Goal: Task Accomplishment & Management: Complete application form

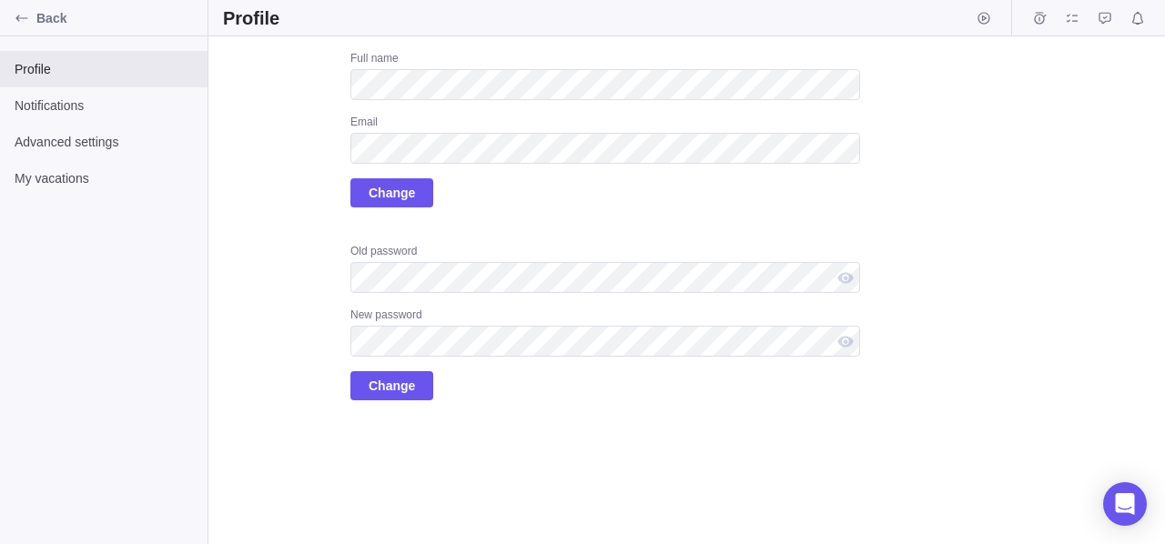
click at [891, 209] on div "Upload Full name Email Change Old password New password Change" at bounding box center [686, 290] width 957 height 508
click at [381, 198] on span "Change" at bounding box center [392, 193] width 46 height 22
click at [15, 13] on icon "Back" at bounding box center [22, 18] width 15 height 15
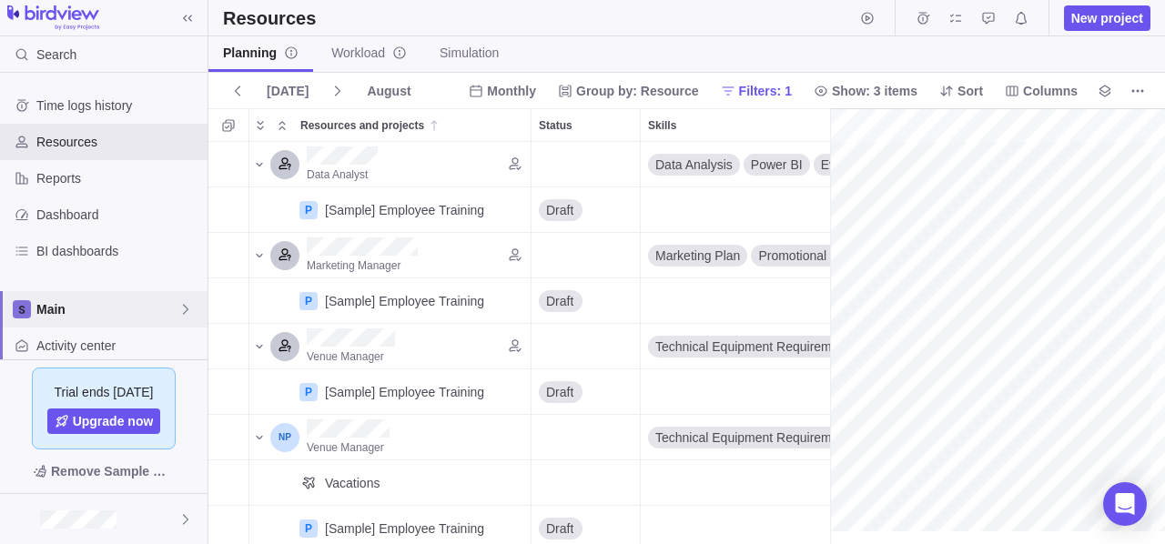
scroll to position [0, 316]
click at [72, 216] on span "Dashboard" at bounding box center [118, 215] width 164 height 18
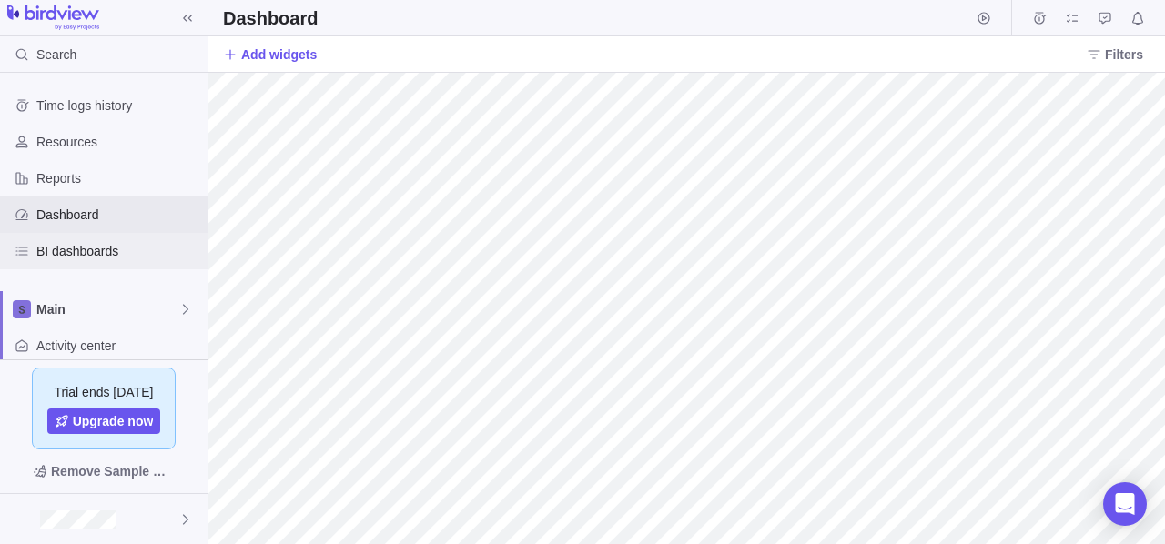
scroll to position [187, 0]
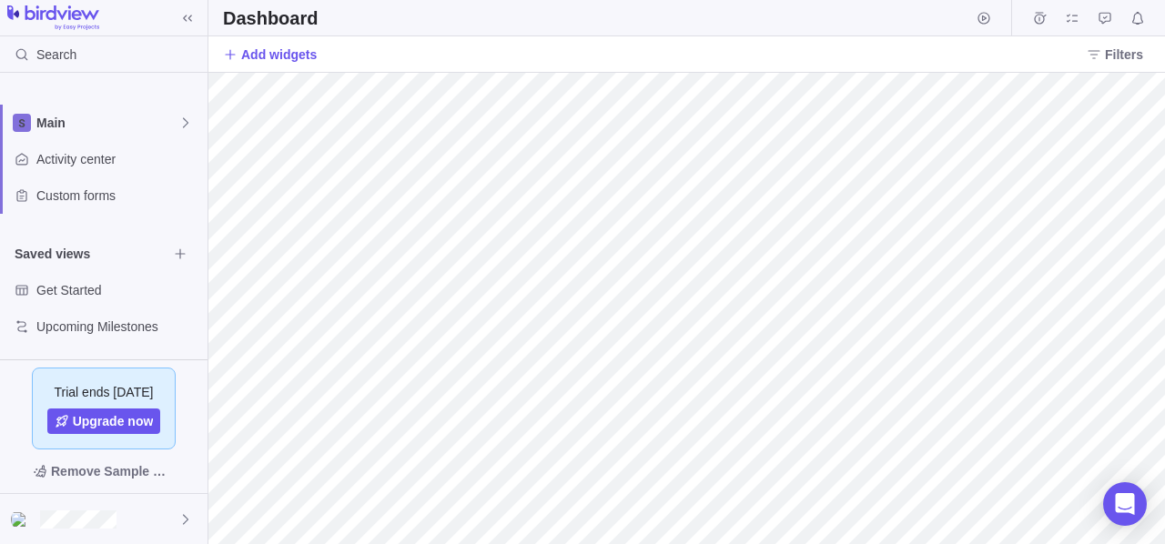
click at [79, 264] on div "Saved views" at bounding box center [104, 254] width 208 height 36
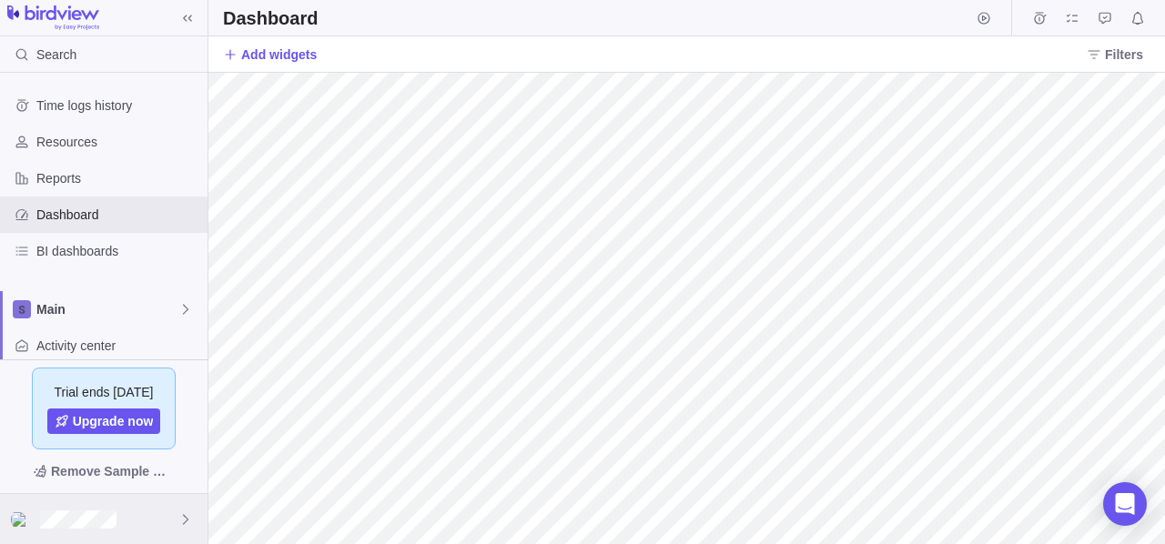
click at [152, 523] on div at bounding box center [104, 519] width 208 height 50
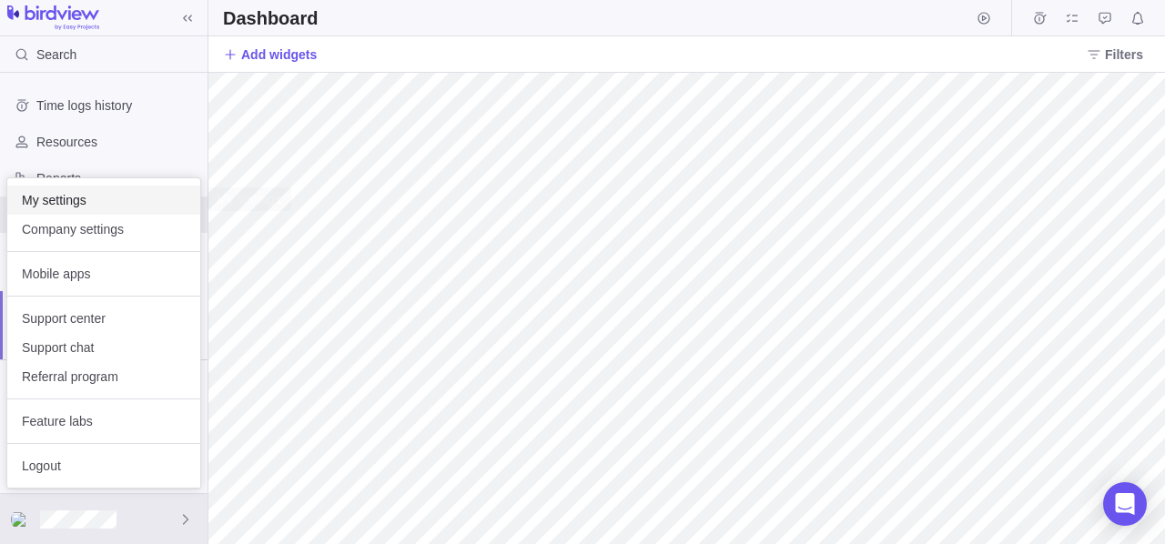
click at [71, 197] on span "My settings" at bounding box center [104, 200] width 164 height 18
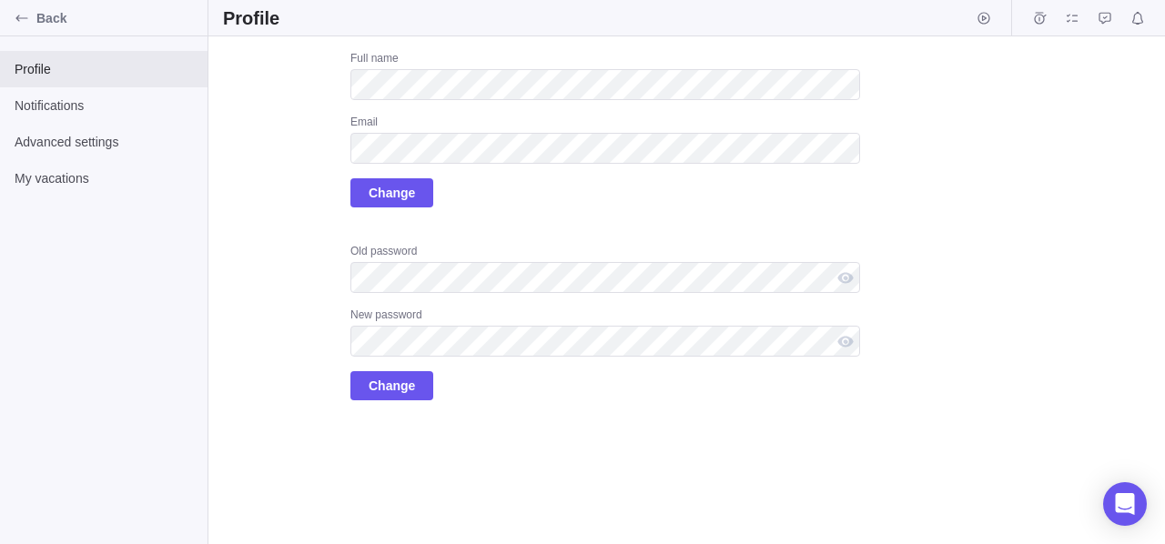
click at [574, 230] on div "Full name Email Change Old password New password Change" at bounding box center [606, 226] width 510 height 350
click at [86, 140] on span "Advanced settings" at bounding box center [104, 142] width 178 height 18
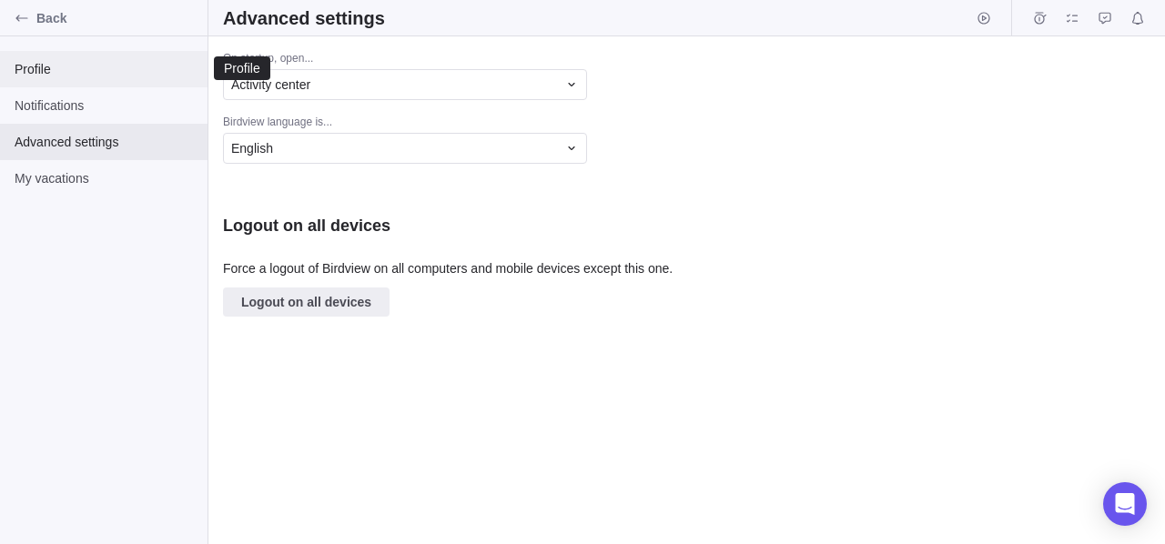
click at [78, 63] on span "Profile" at bounding box center [104, 69] width 178 height 18
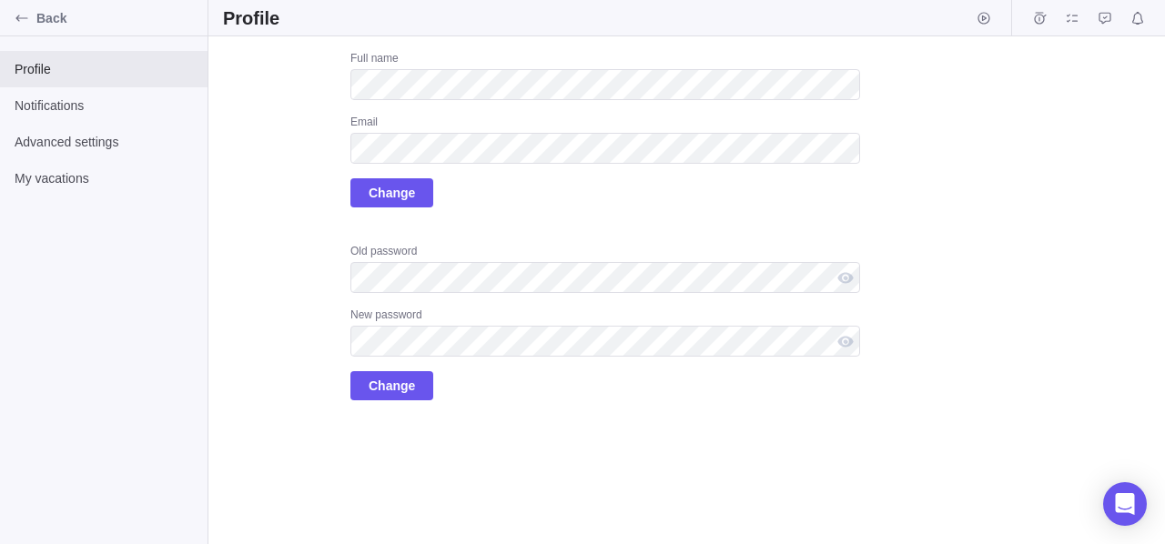
click at [304, 147] on div "Upload Full name Email Change Old password New password Change" at bounding box center [541, 226] width 637 height 350
click at [34, 18] on div "Back" at bounding box center [21, 18] width 29 height 29
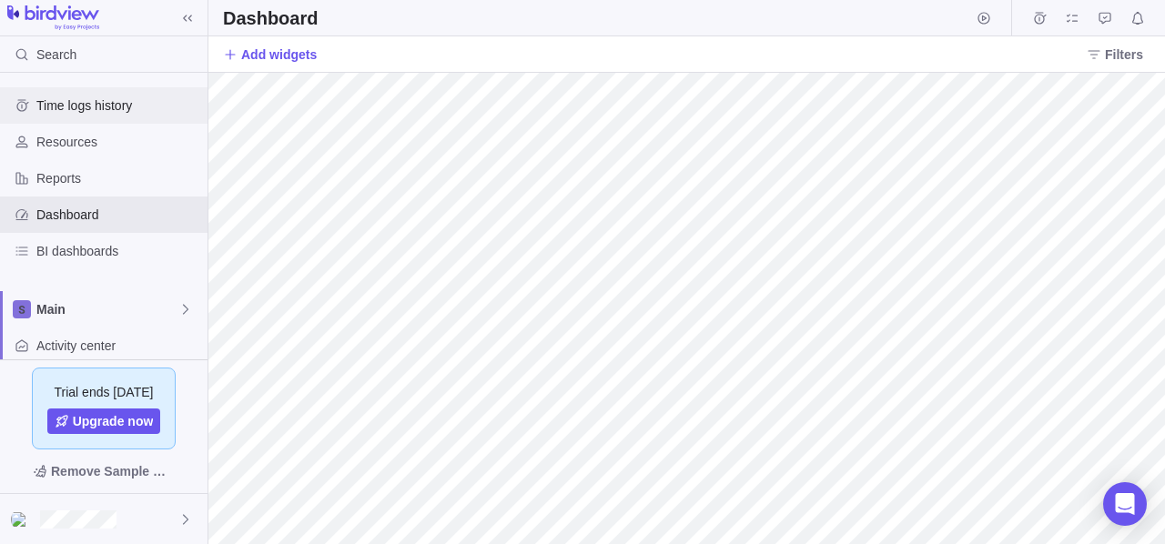
click at [87, 107] on span "Time logs history" at bounding box center [118, 106] width 164 height 18
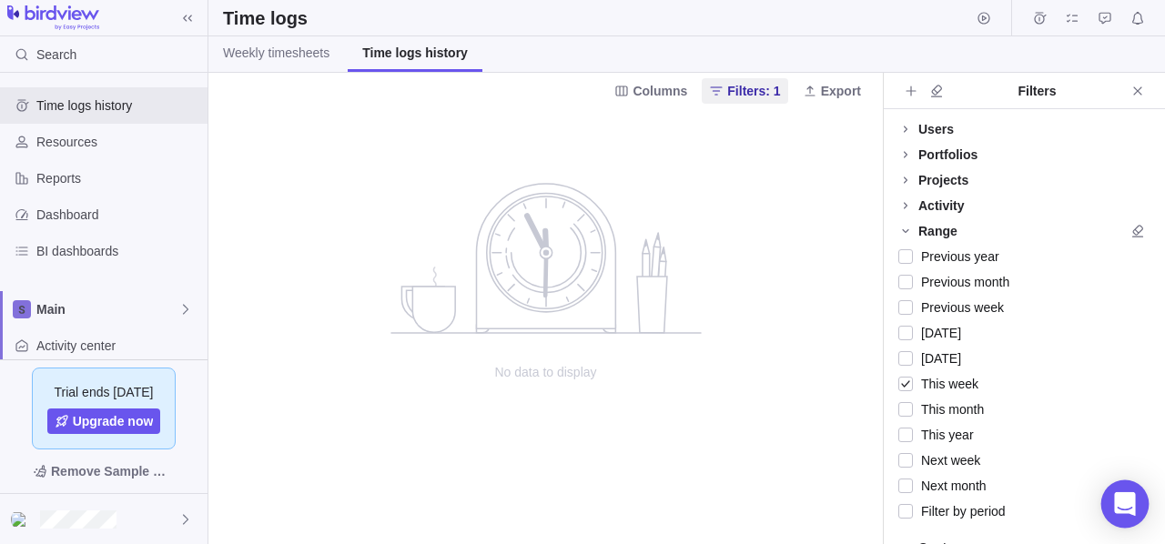
click at [1131, 501] on icon "Open Intercom Messenger" at bounding box center [1124, 505] width 21 height 24
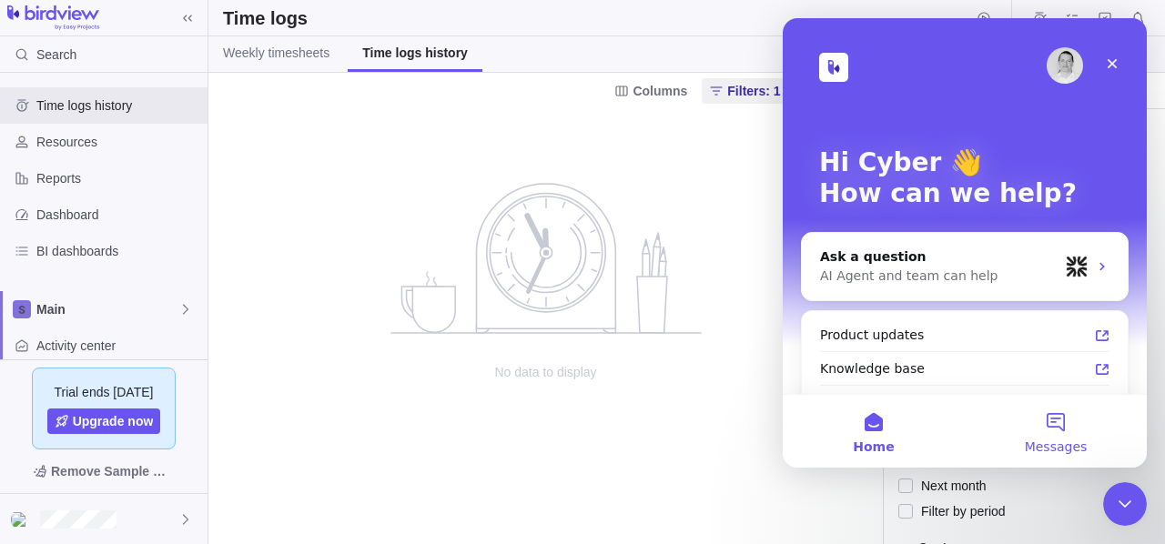
click at [1053, 435] on button "Messages" at bounding box center [1056, 431] width 182 height 73
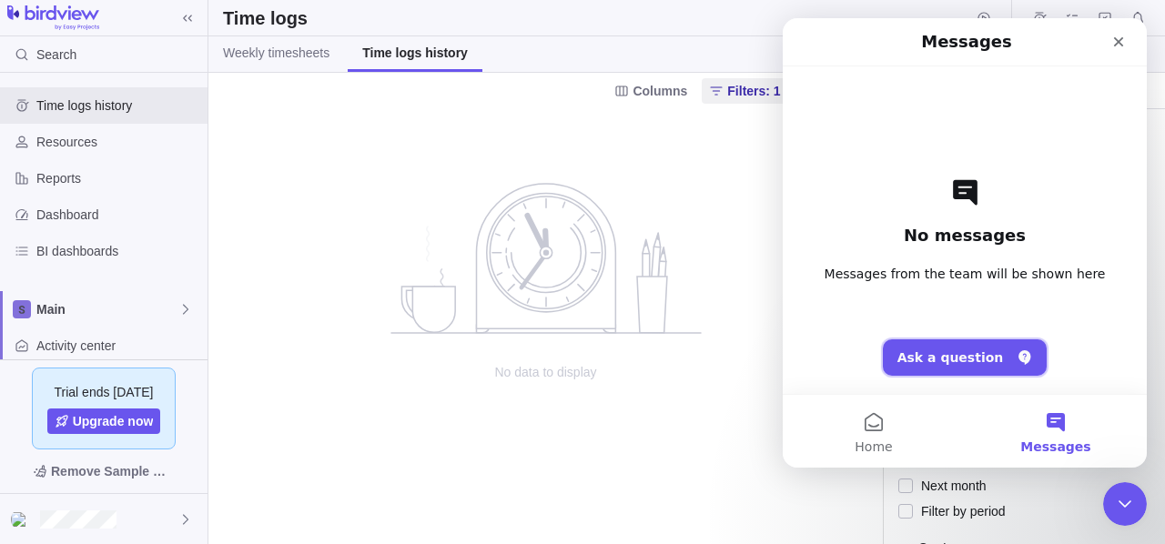
click at [986, 352] on button "Ask a question" at bounding box center [965, 358] width 165 height 36
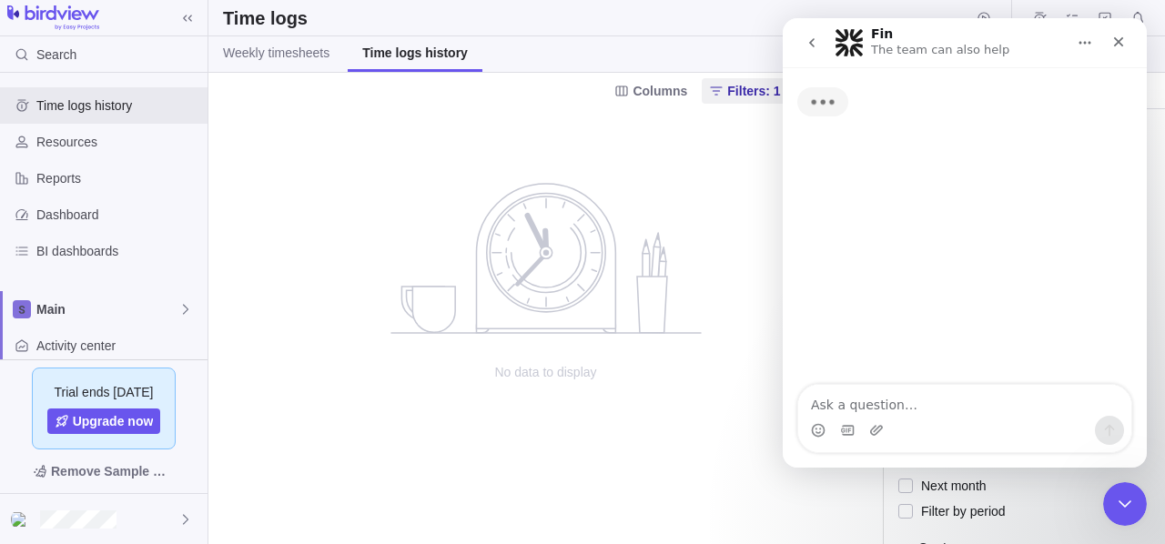
click at [938, 418] on div "Intercom messenger" at bounding box center [964, 430] width 333 height 29
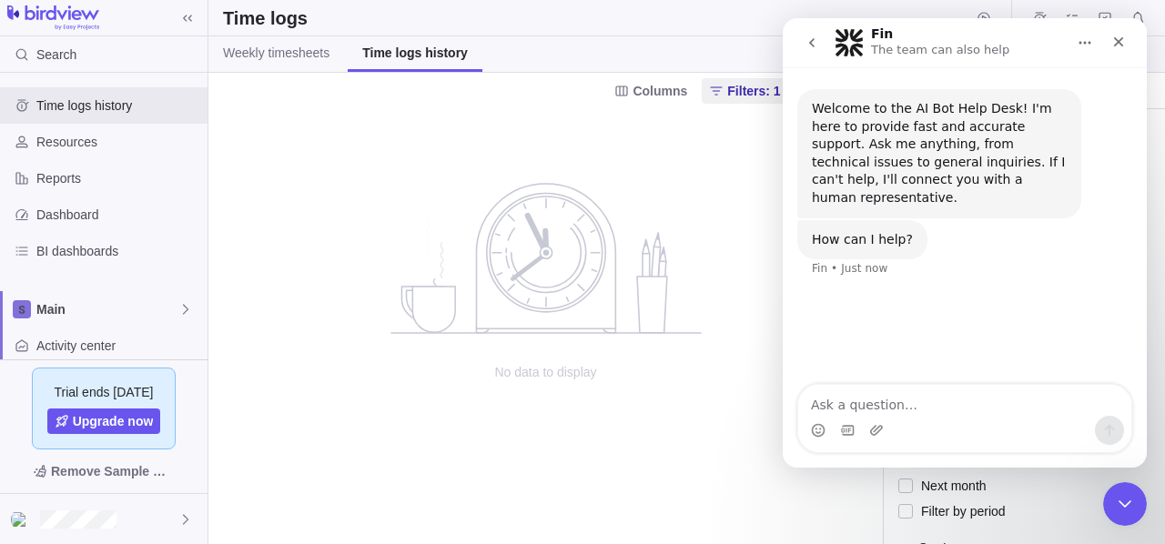
click at [922, 416] on div "Intercom messenger" at bounding box center [964, 430] width 333 height 29
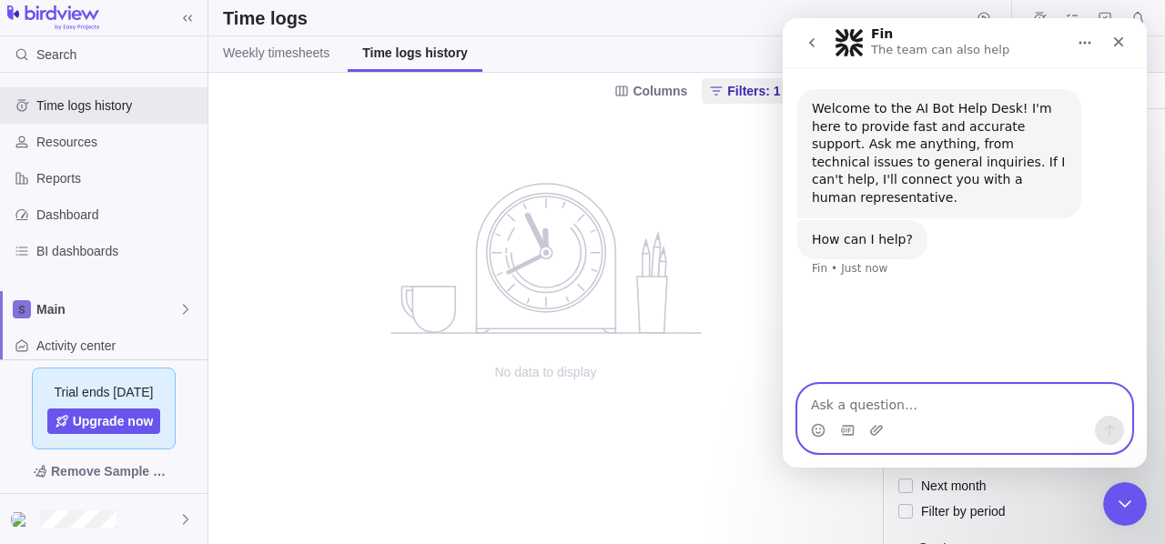
click at [910, 415] on textarea "Ask a question…" at bounding box center [964, 400] width 333 height 31
type textarea "hi, how are you doing"
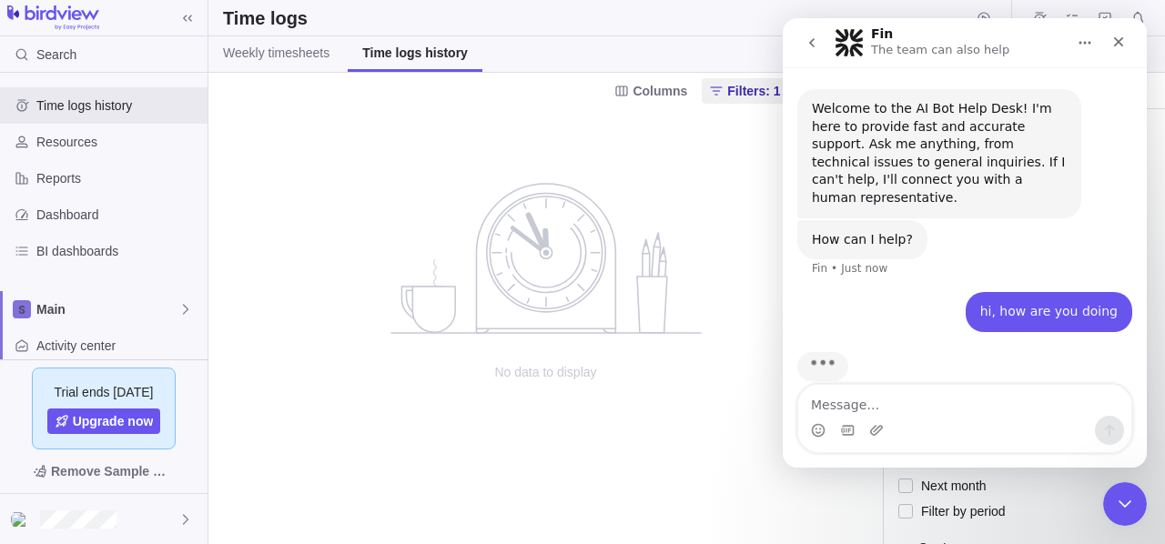
click at [1083, 45] on icon "Home" at bounding box center [1085, 43] width 15 height 15
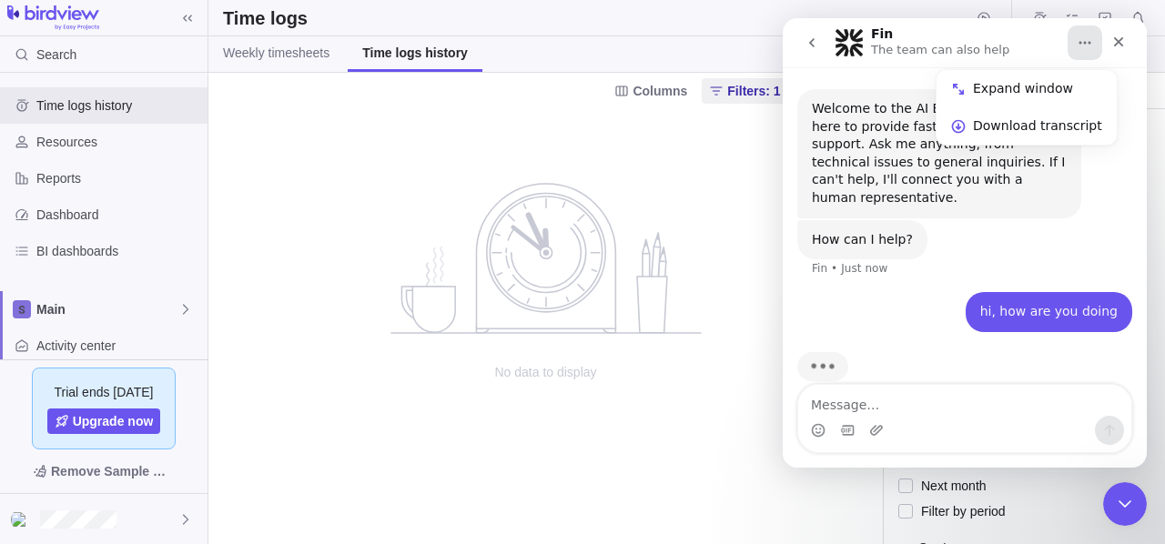
scroll to position [8, 0]
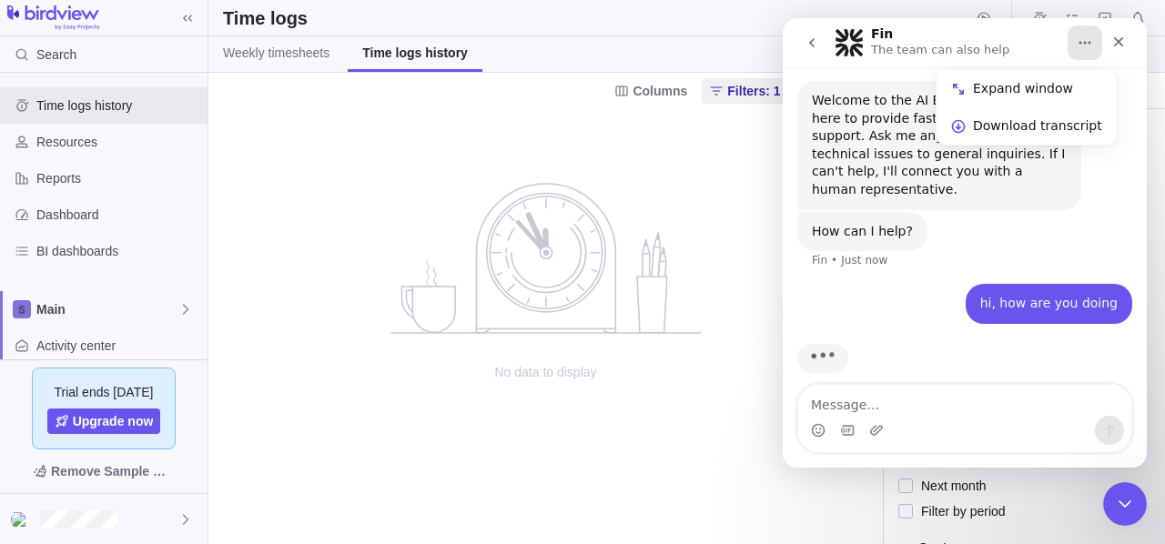
click at [879, 138] on div "Welcome to the AI Bot Help Desk! I'm here to provide fast and accurate support.…" at bounding box center [939, 145] width 255 height 107
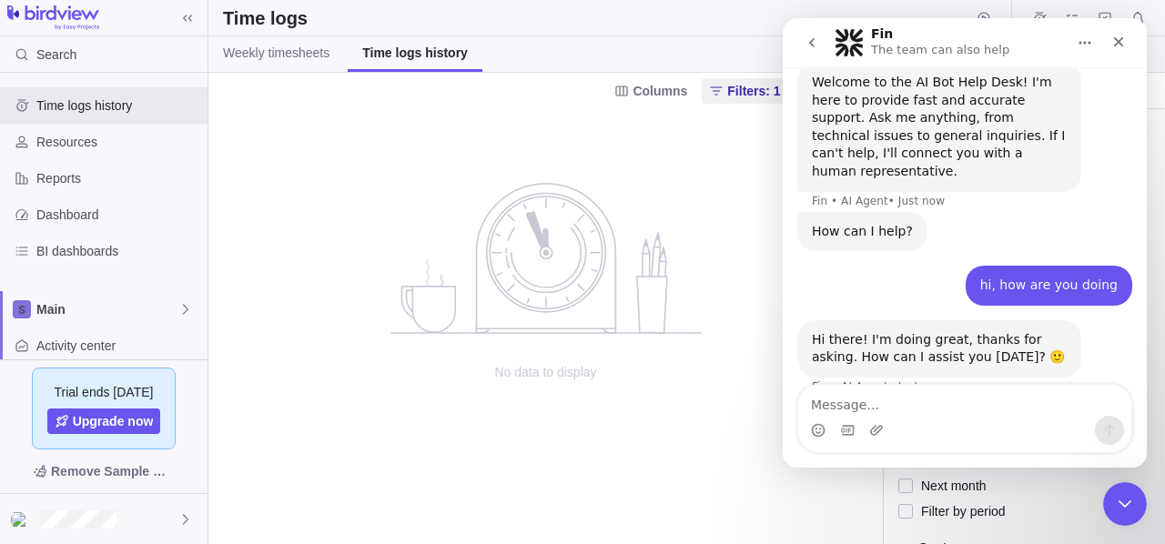
scroll to position [39, 0]
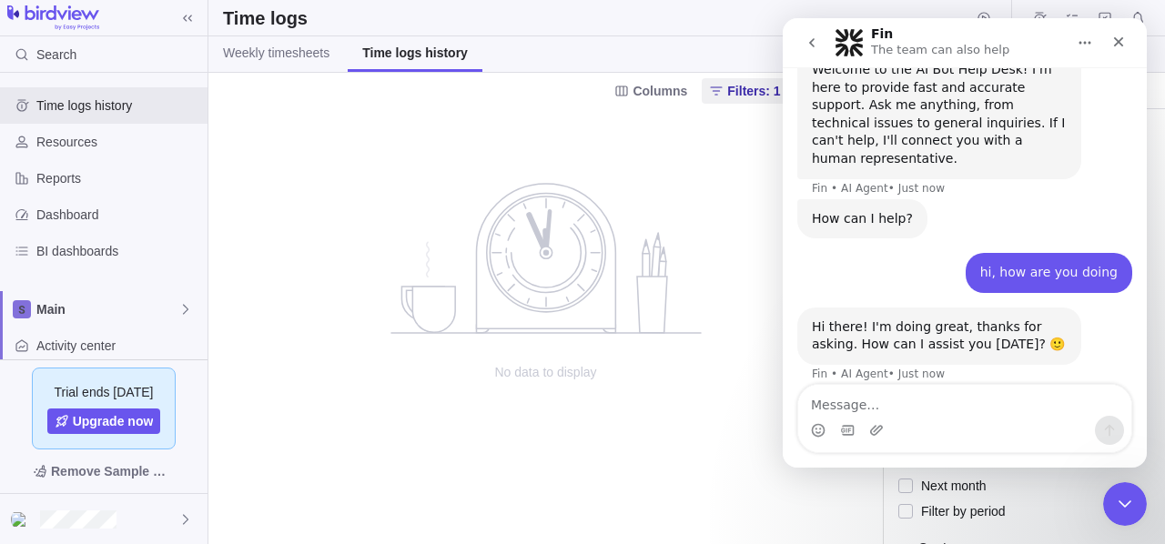
click at [717, 228] on icon "no data to show" at bounding box center [546, 258] width 364 height 155
click at [1123, 33] on div "Close" at bounding box center [1119, 41] width 33 height 33
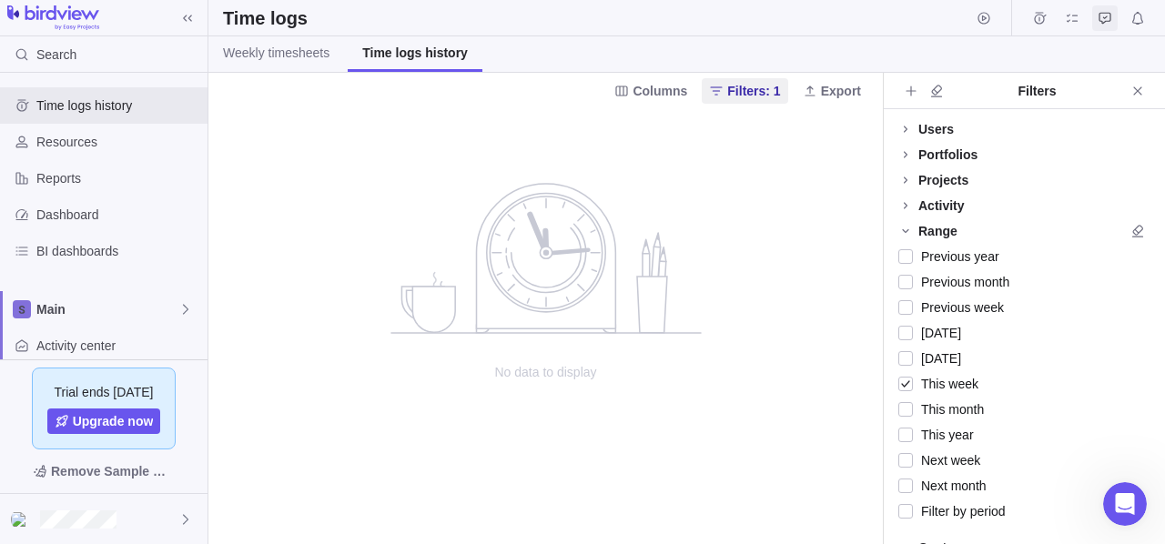
scroll to position [21, 0]
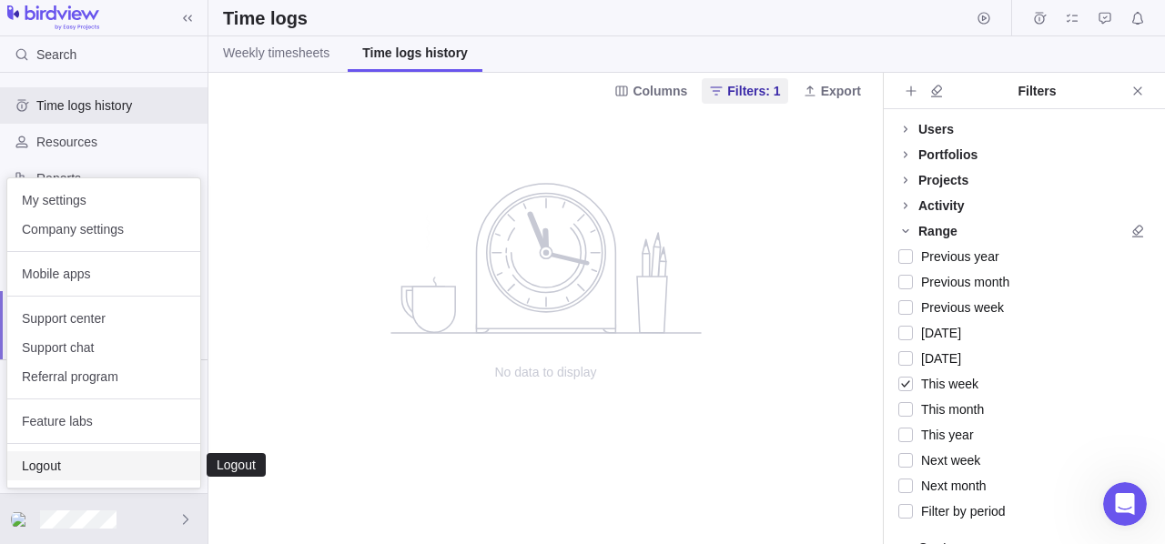
click at [95, 456] on div "Logout" at bounding box center [103, 466] width 193 height 29
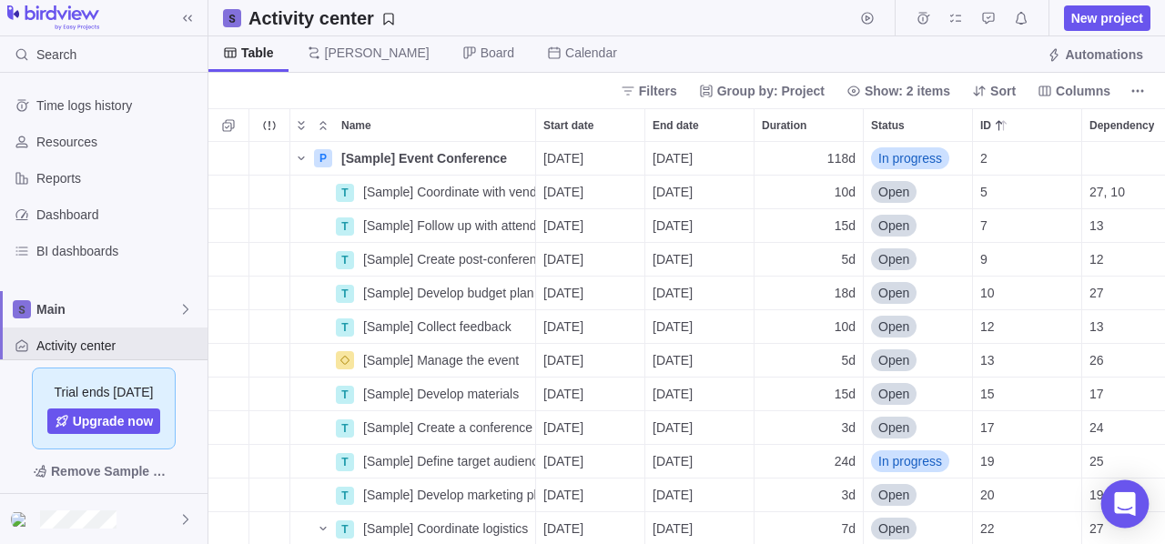
click at [1123, 497] on icon "Open Intercom Messenger" at bounding box center [1124, 505] width 21 height 24
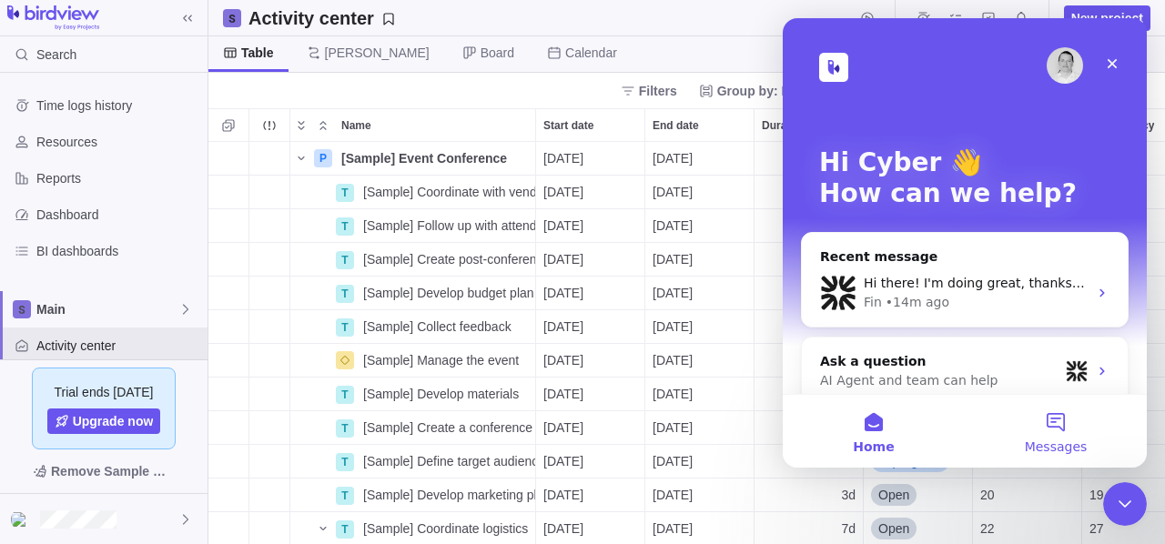
click at [1065, 441] on span "Messages" at bounding box center [1056, 447] width 63 height 13
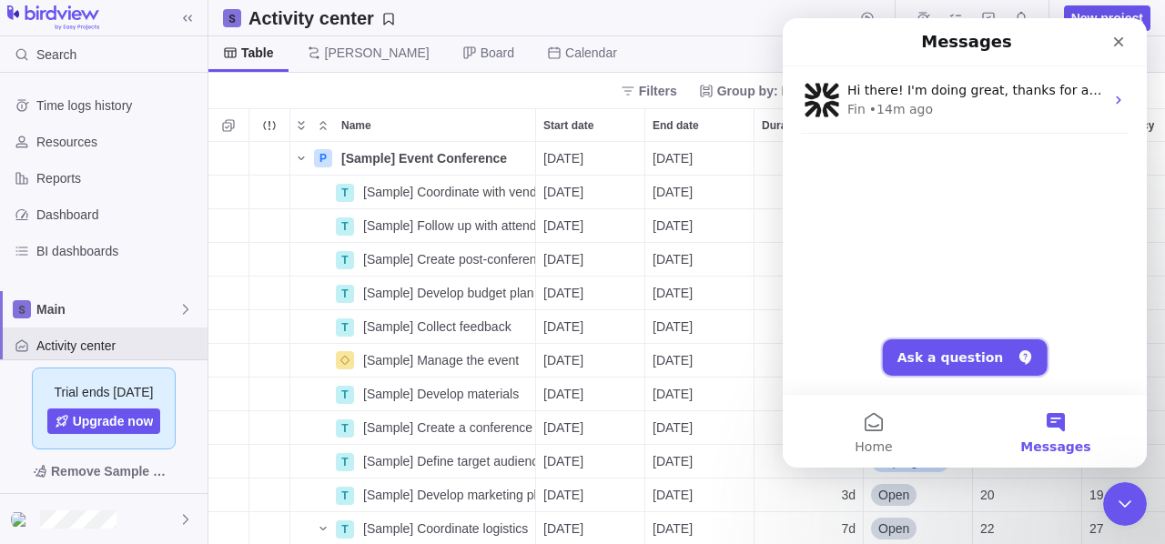
click at [944, 343] on button "Ask a question" at bounding box center [965, 358] width 165 height 36
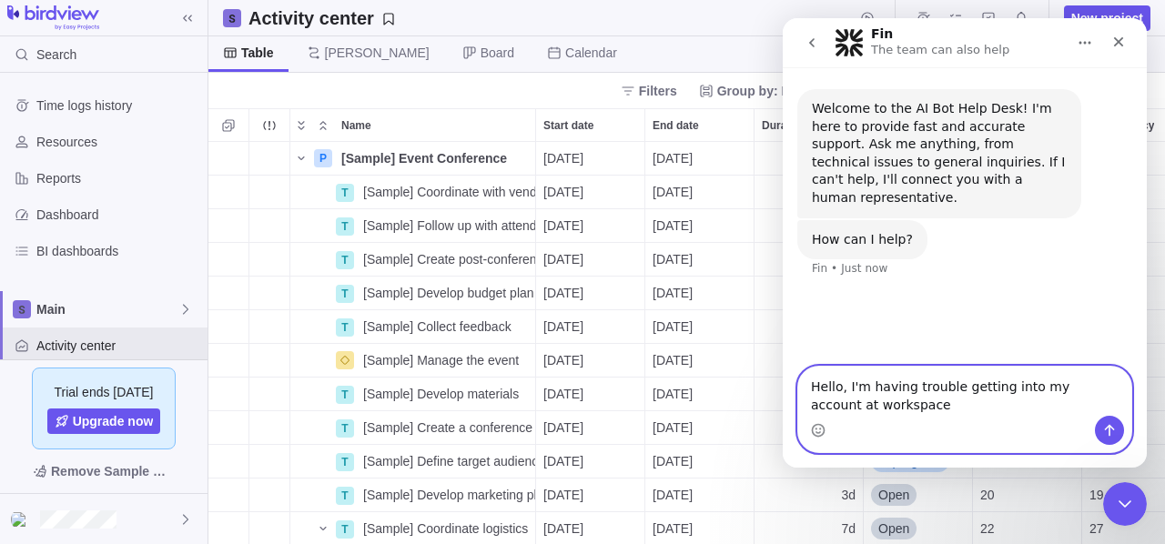
paste textarea "https://logic.go.easyprojects.net/"
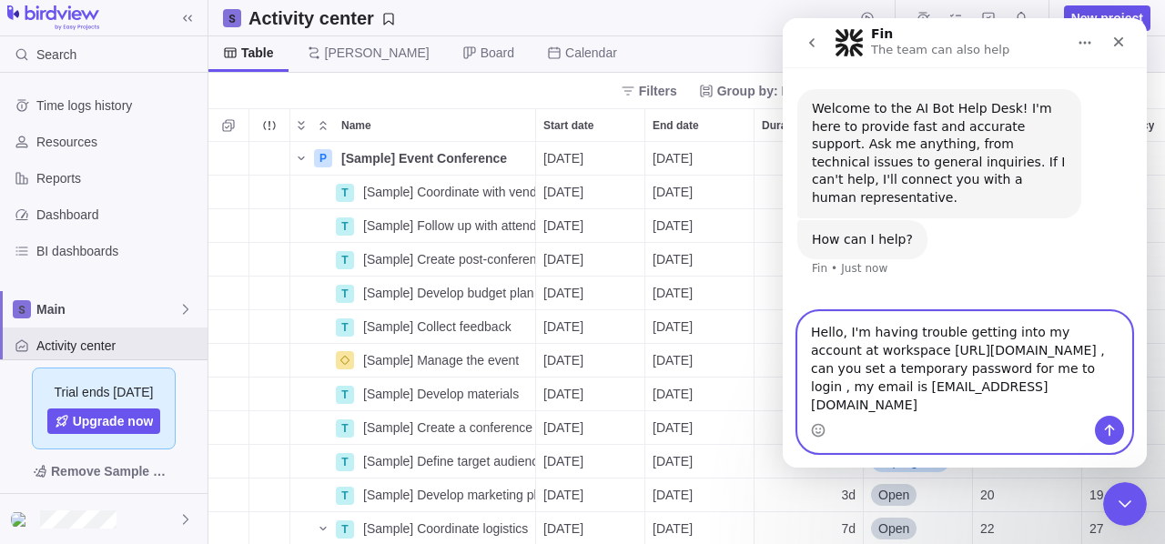
type textarea "Hello, I'm having trouble getting into my account at workspace https://logic.go…"
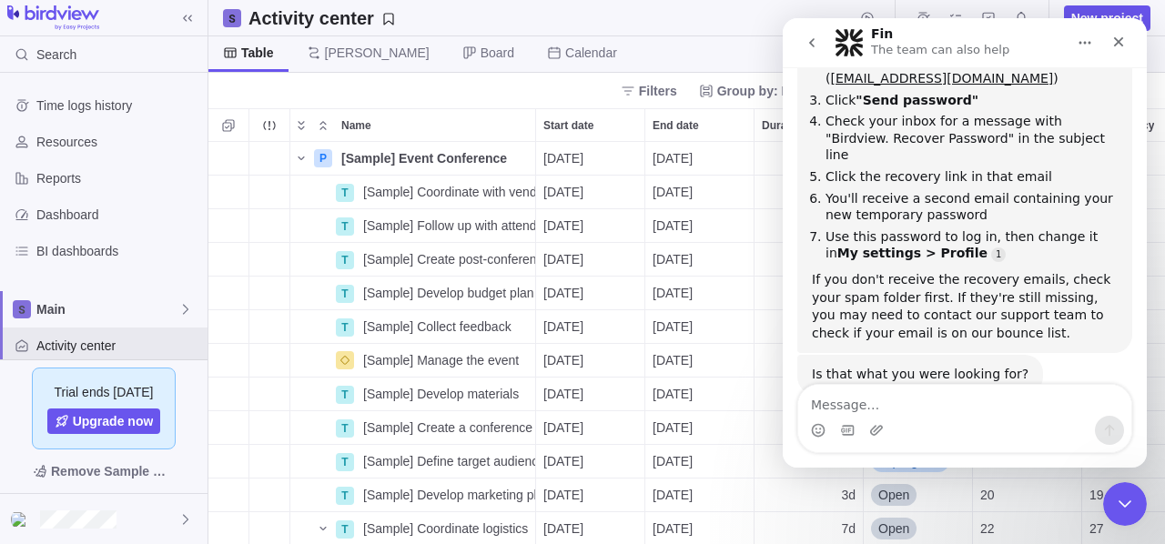
scroll to position [547, 0]
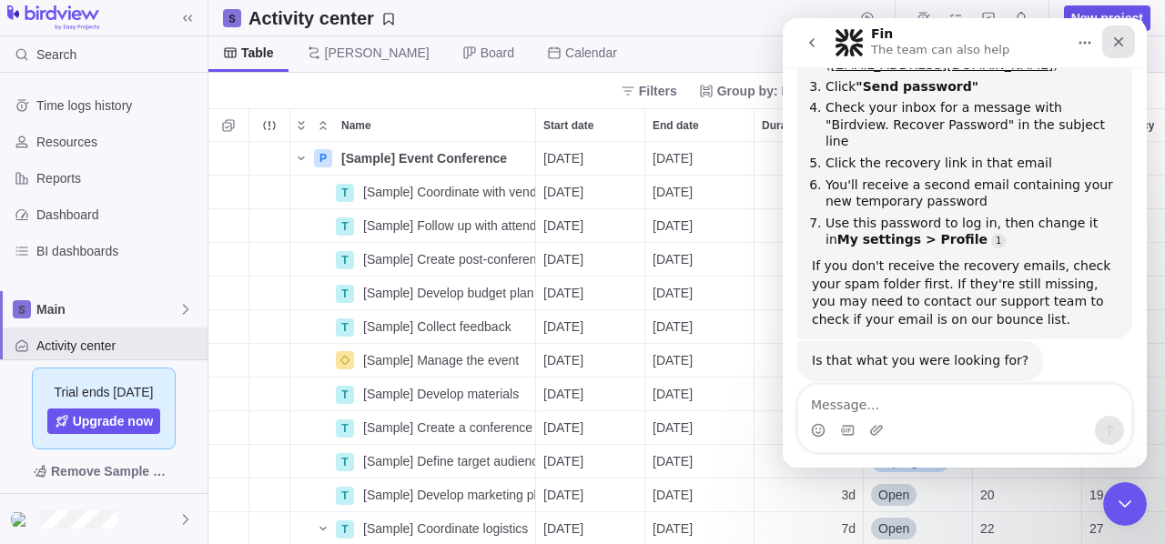
click at [1113, 48] on icon "Close" at bounding box center [1119, 42] width 15 height 15
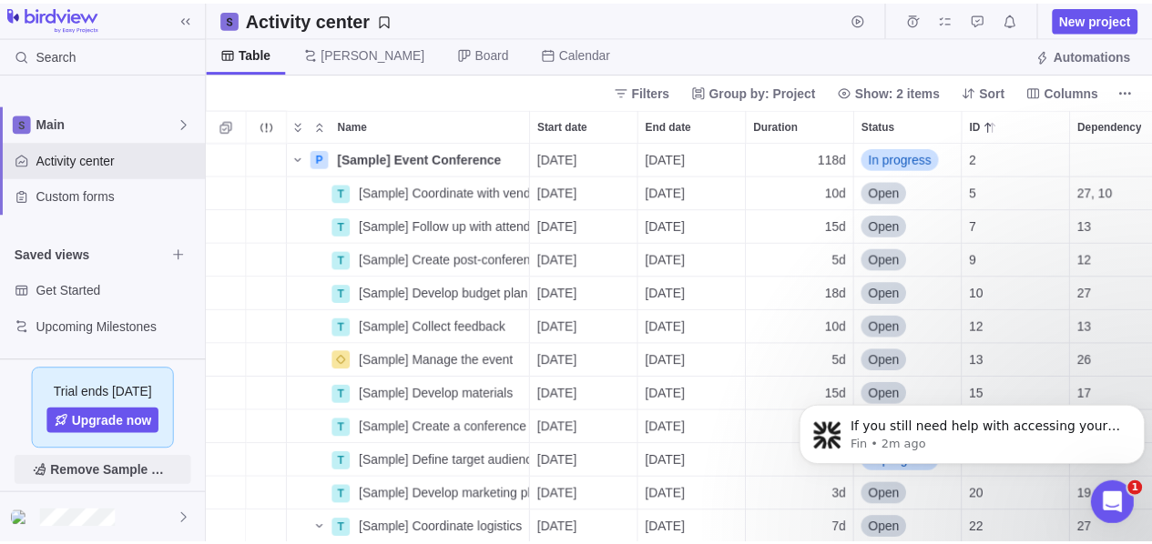
scroll to position [0, 0]
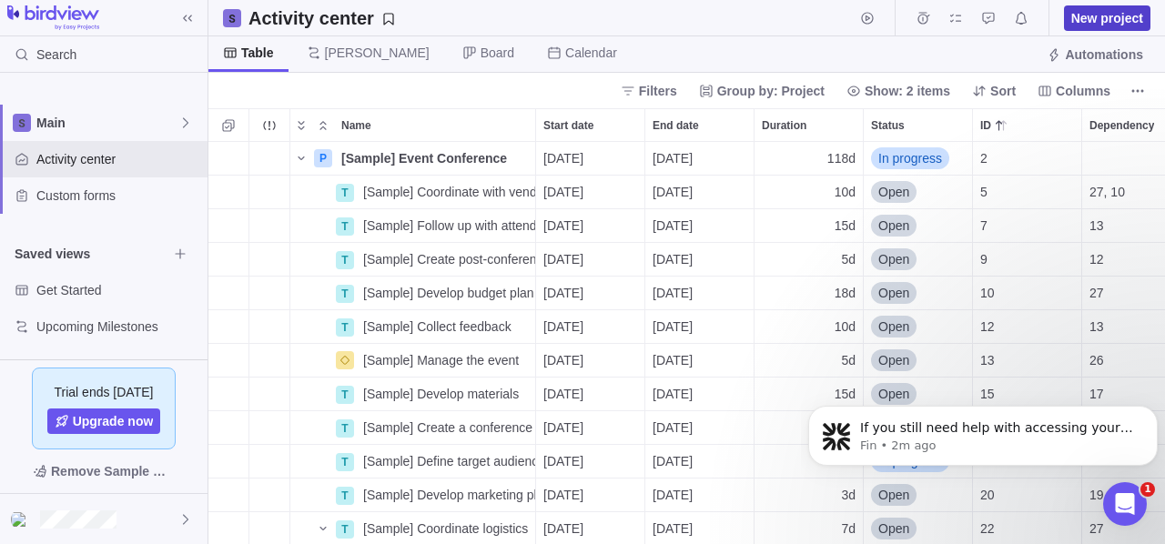
click at [1119, 15] on span "New project" at bounding box center [1108, 18] width 72 height 18
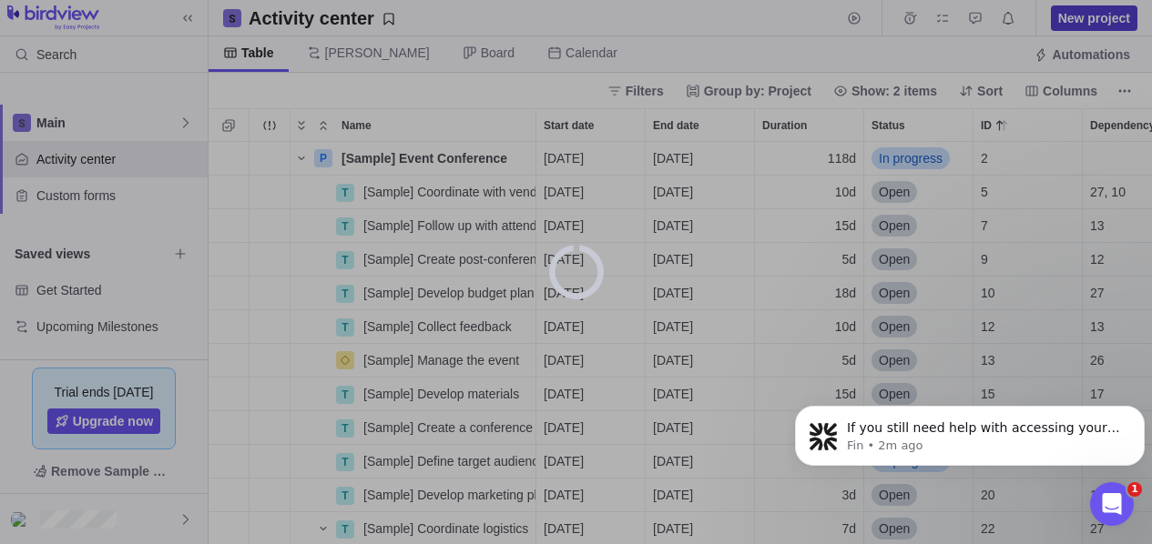
scroll to position [389, 930]
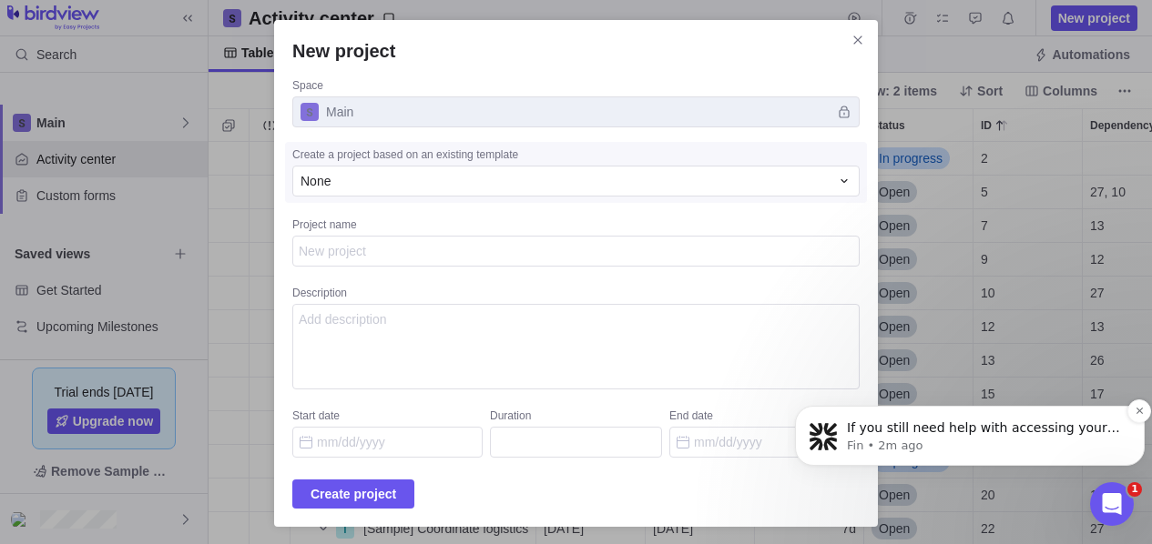
click at [926, 428] on p "If you still need help with accessing your account, I'm here to assist you furt…" at bounding box center [984, 429] width 275 height 18
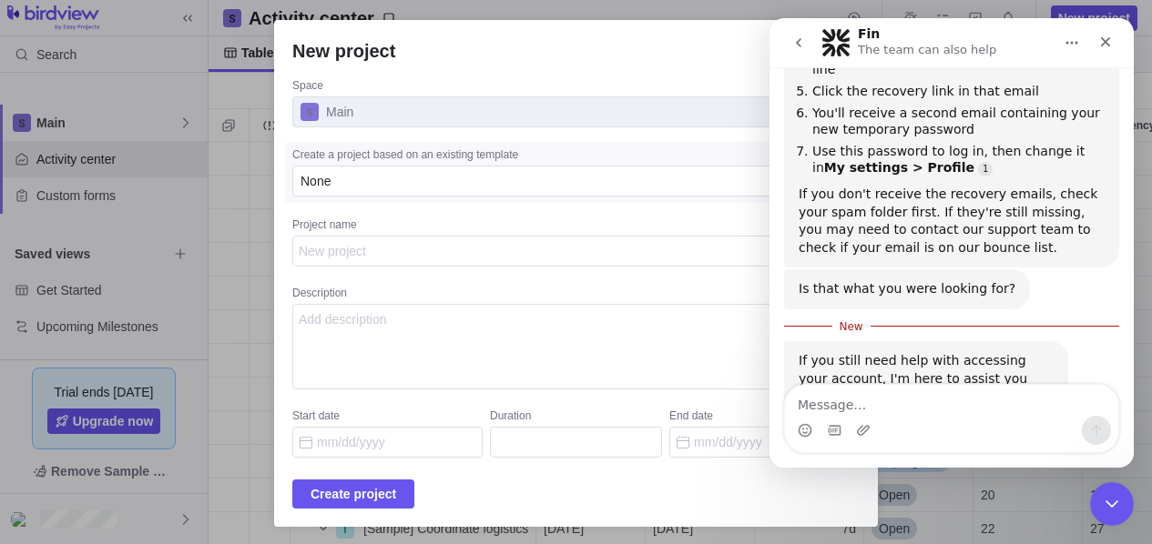
scroll to position [660, 0]
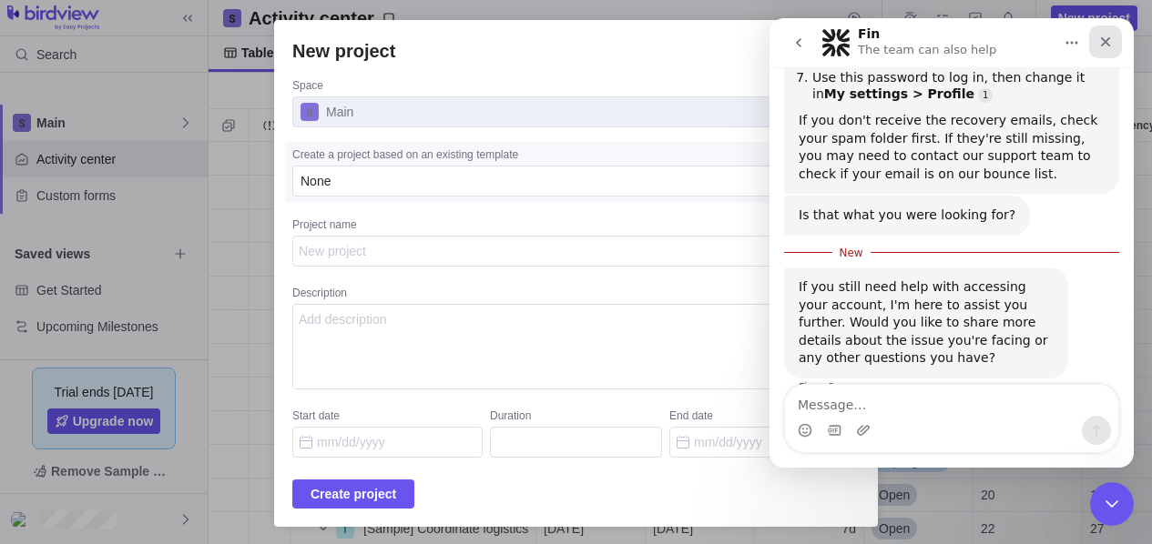
click at [1103, 51] on div "Close" at bounding box center [1105, 41] width 33 height 33
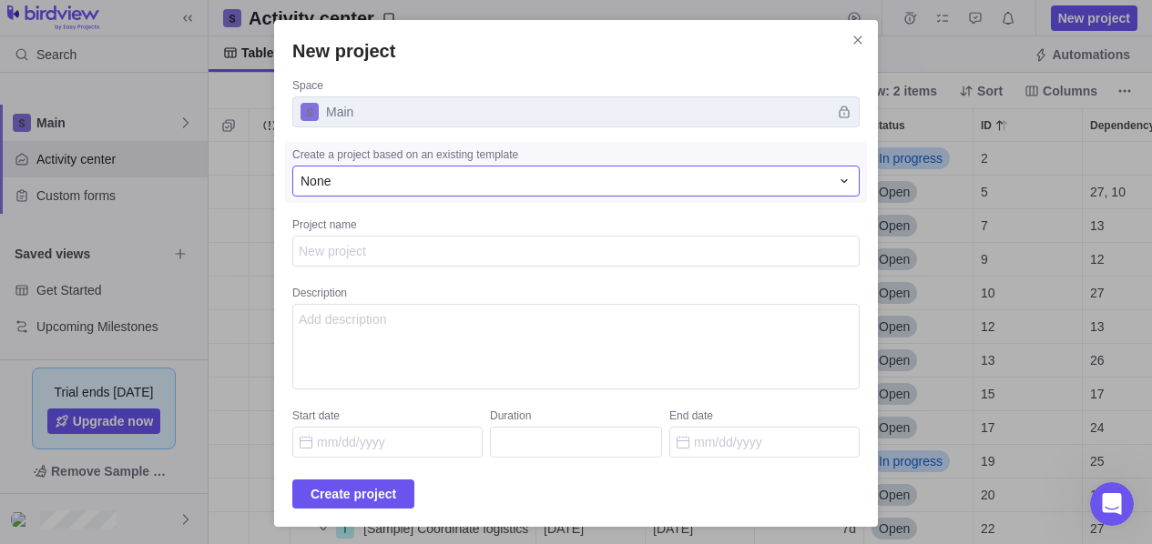
click at [603, 188] on div "None" at bounding box center [564, 181] width 529 height 18
click at [477, 334] on div "New project Space Main Create a project based on an existing template None None…" at bounding box center [576, 273] width 1152 height 546
drag, startPoint x: 443, startPoint y: 229, endPoint x: 420, endPoint y: 248, distance: 30.4
click at [420, 248] on label "Project name" at bounding box center [575, 244] width 567 height 52
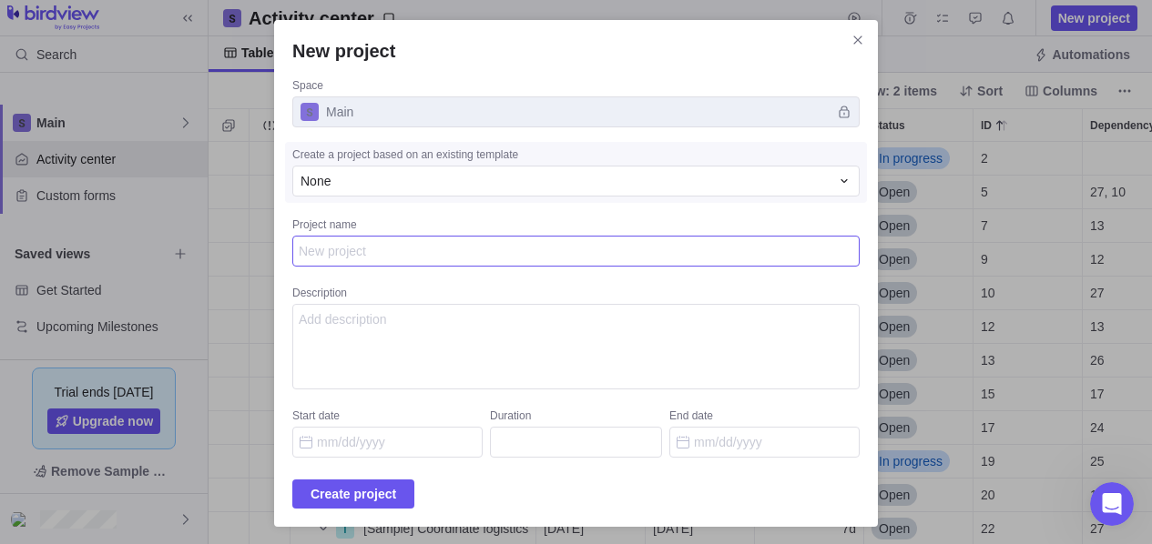
click at [420, 248] on textarea "Project name" at bounding box center [575, 251] width 567 height 31
type textarea "x"
type textarea "t"
type textarea "x"
type textarea "test"
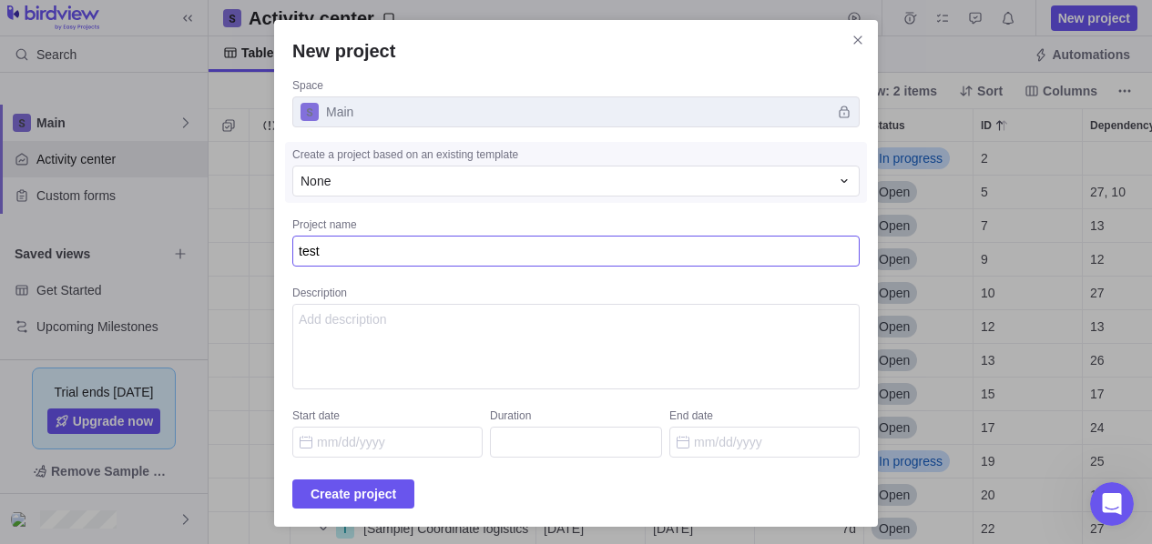
type textarea "x"
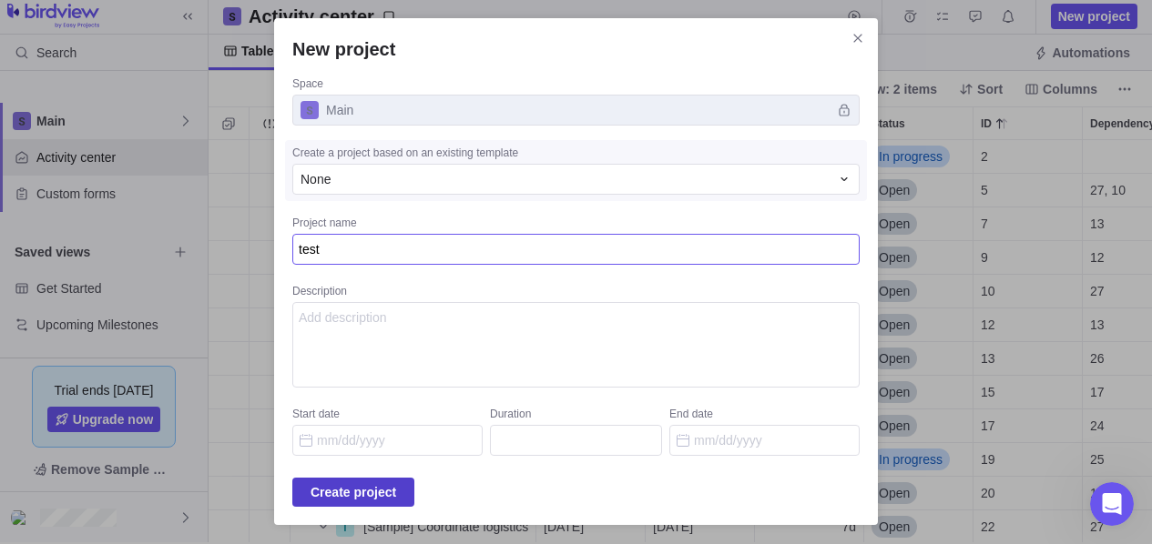
type textarea "test"
click at [362, 499] on span "Create project" at bounding box center [353, 493] width 86 height 22
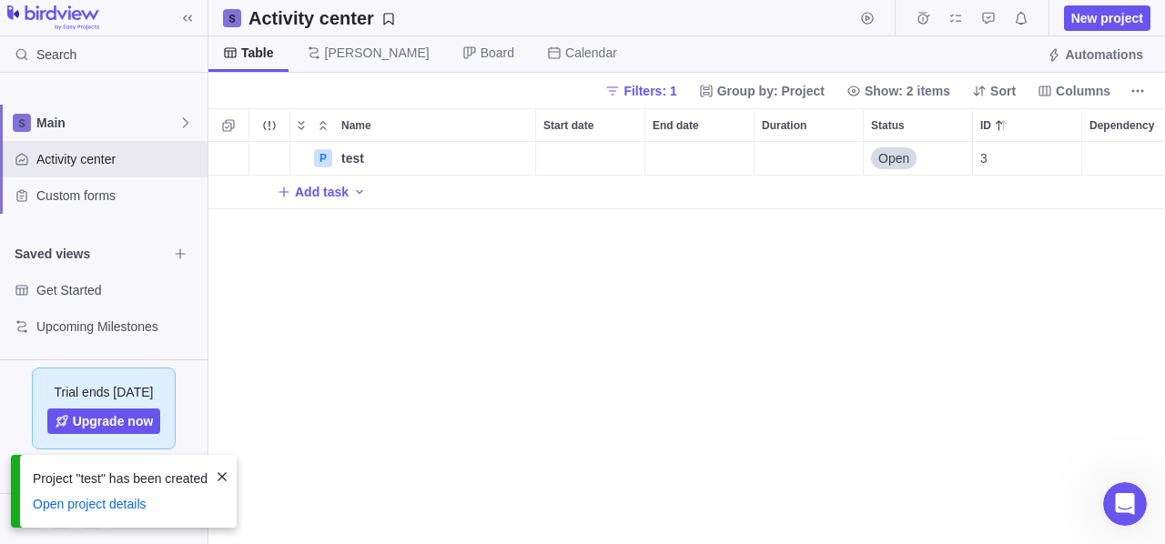
scroll to position [389, 943]
click at [350, 165] on span "test" at bounding box center [352, 158] width 23 height 18
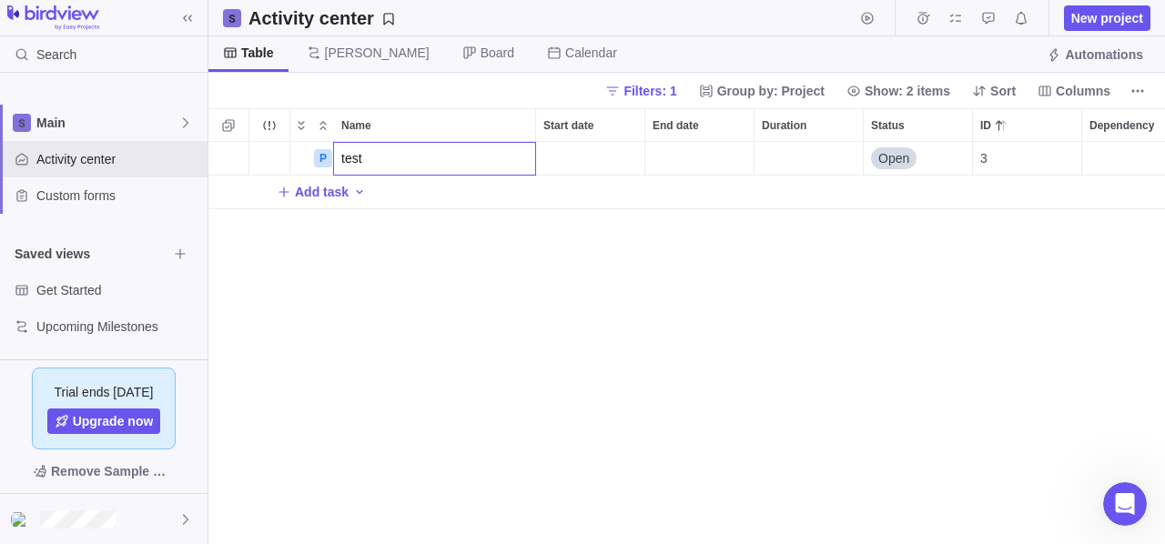
click at [646, 359] on div "P test Open 3 Add task" at bounding box center [686, 343] width 957 height 402
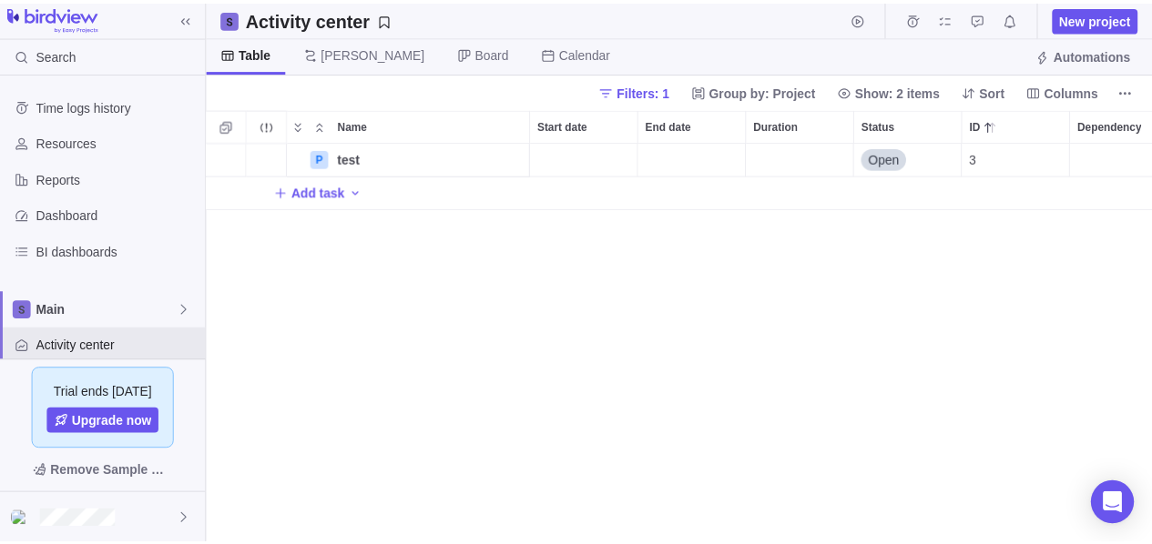
scroll to position [389, 943]
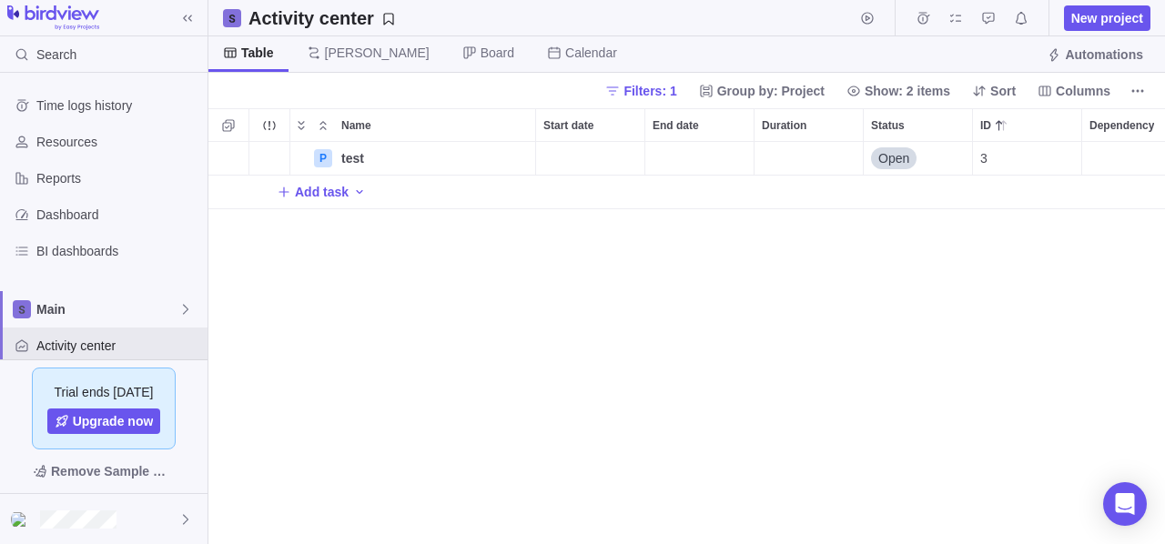
click at [534, 354] on div "P test Details Open 3 Add task" at bounding box center [686, 343] width 957 height 402
click at [1110, 23] on span "New project" at bounding box center [1108, 18] width 72 height 18
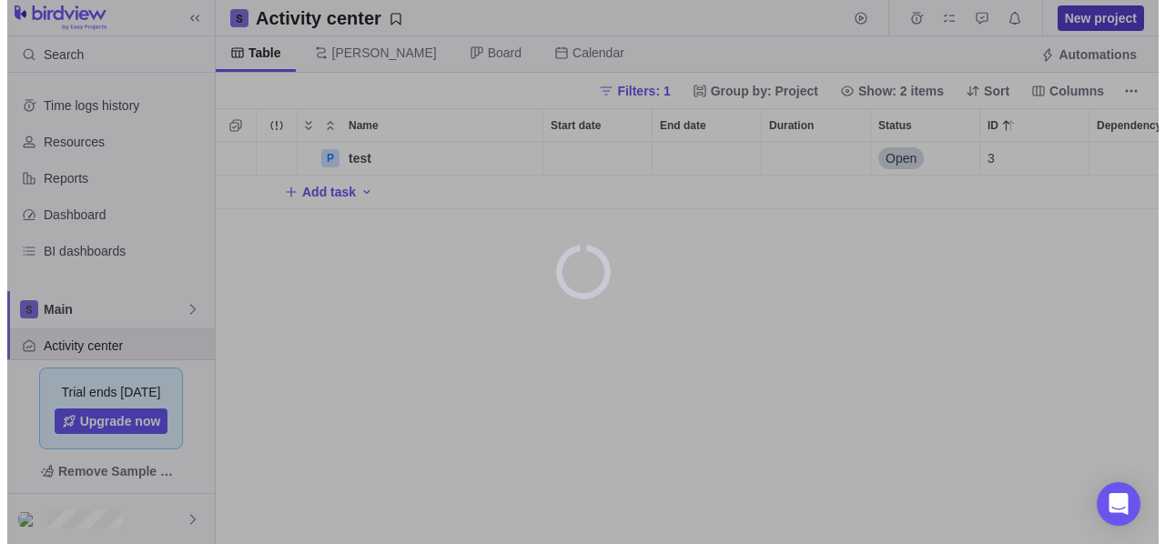
scroll to position [389, 930]
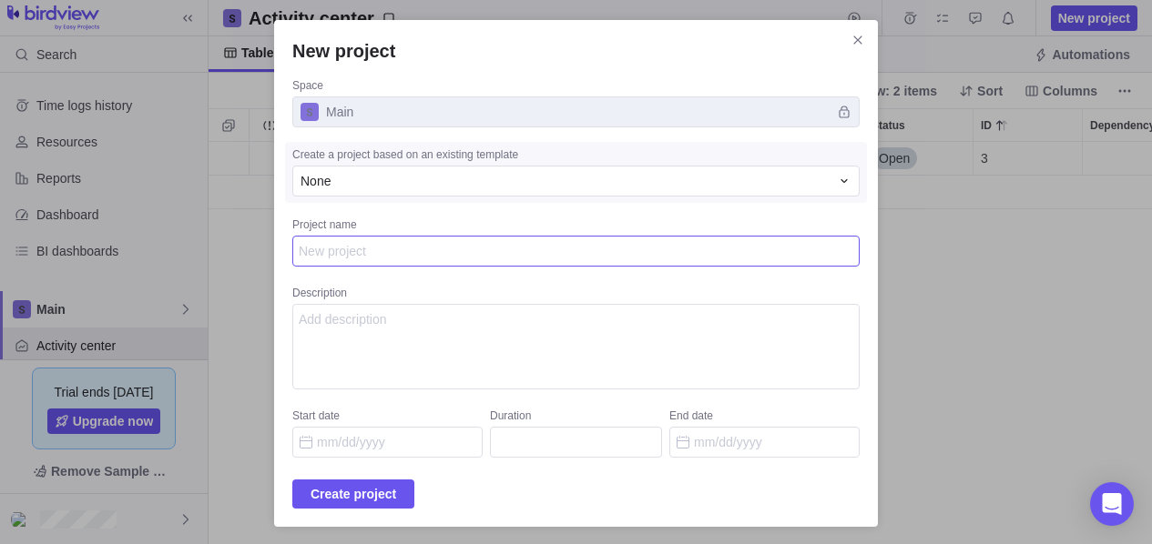
type textarea "p"
type textarea "x"
type textarea "pr"
type textarea "x"
type textarea "pro"
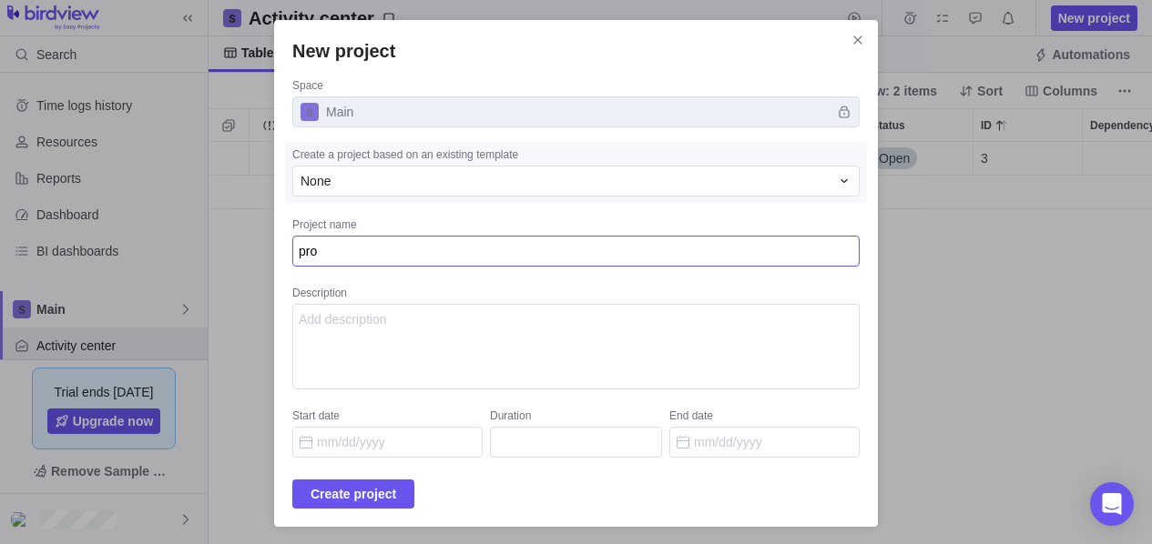
type textarea "x"
type textarea "proj"
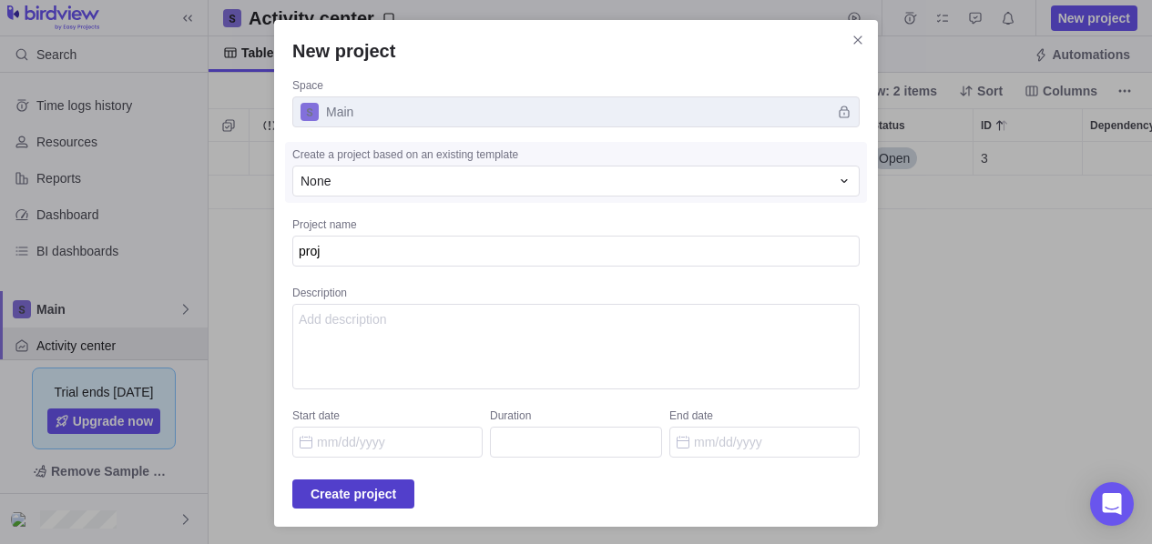
click at [347, 490] on span "Create project" at bounding box center [353, 494] width 86 height 22
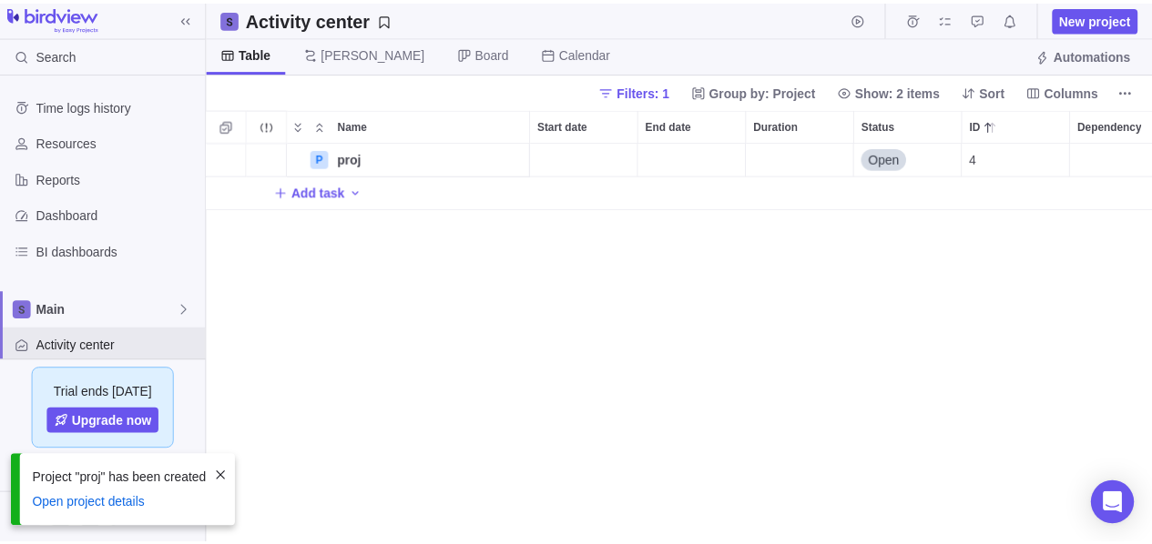
scroll to position [389, 943]
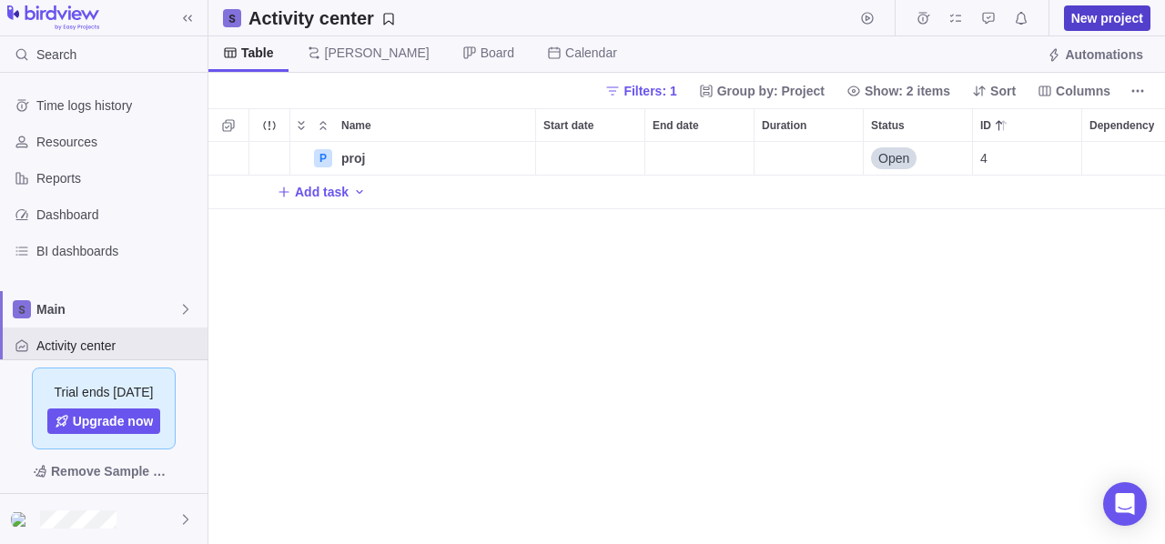
click at [1093, 19] on span "New project" at bounding box center [1108, 18] width 72 height 18
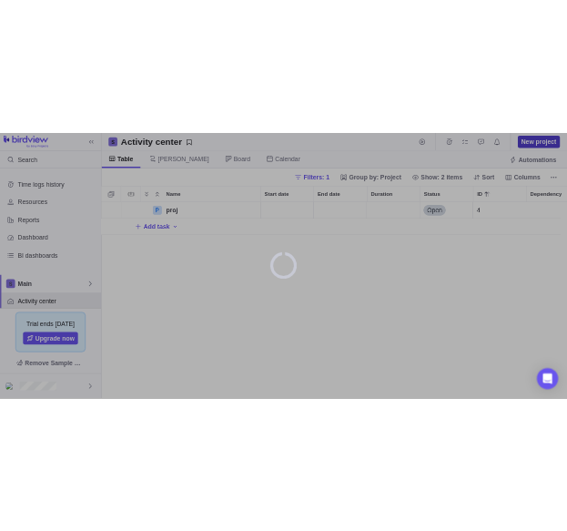
scroll to position [389, 930]
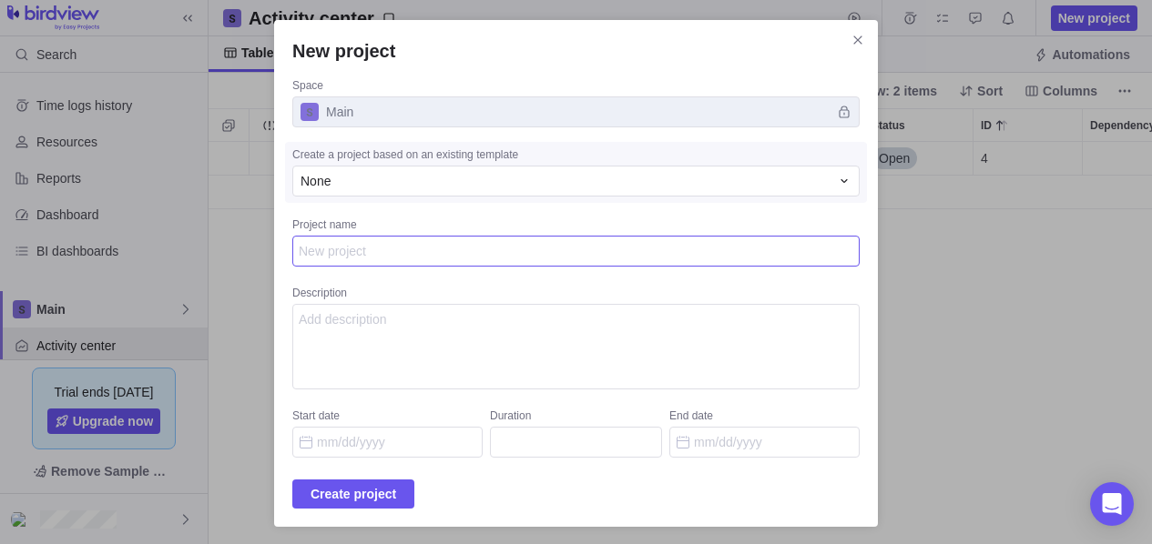
type textarea "x"
type textarea "p"
type textarea "x"
type textarea "pro"
type textarea "x"
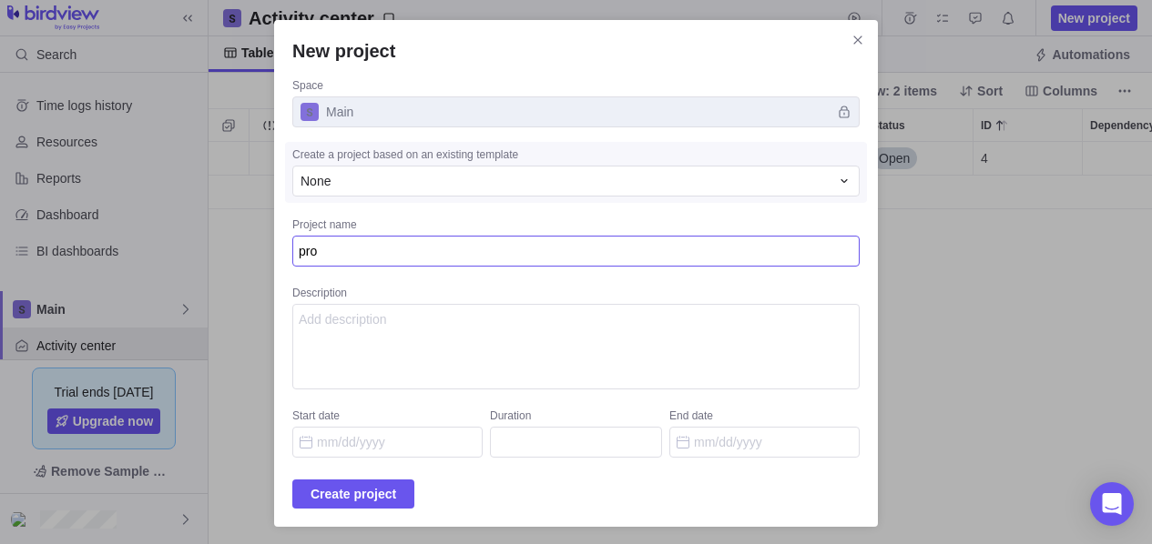
type textarea "proj"
type textarea "x"
type textarea "proj2"
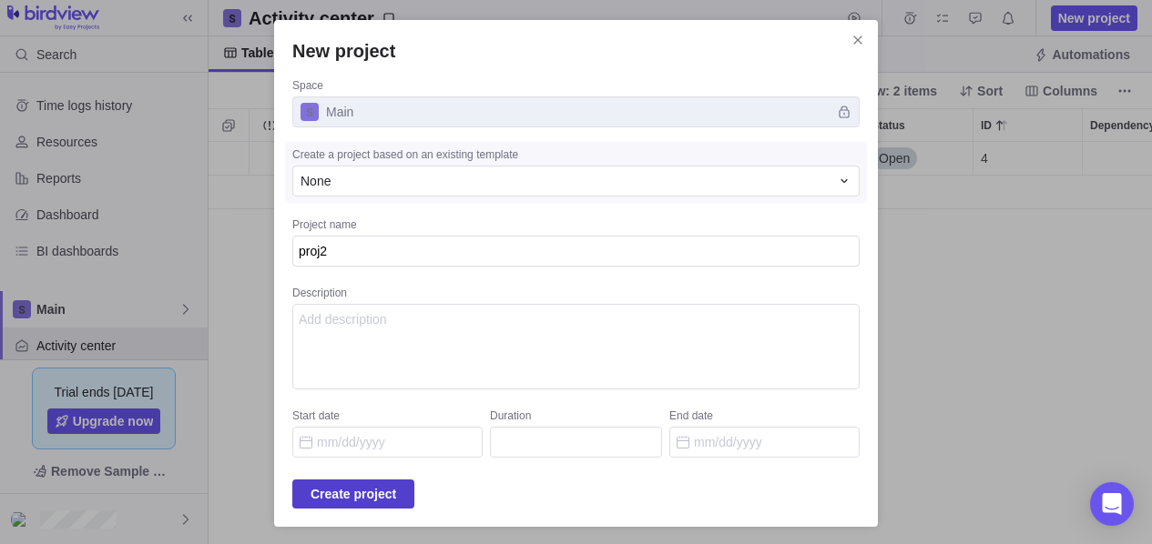
click at [396, 486] on span "Create project" at bounding box center [353, 494] width 86 height 22
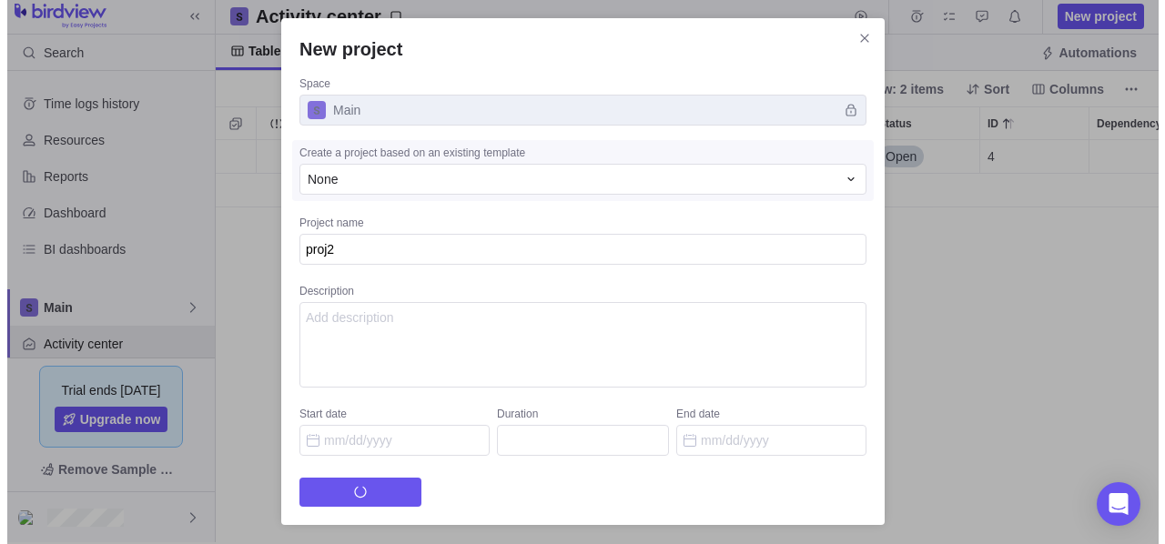
scroll to position [0, 0]
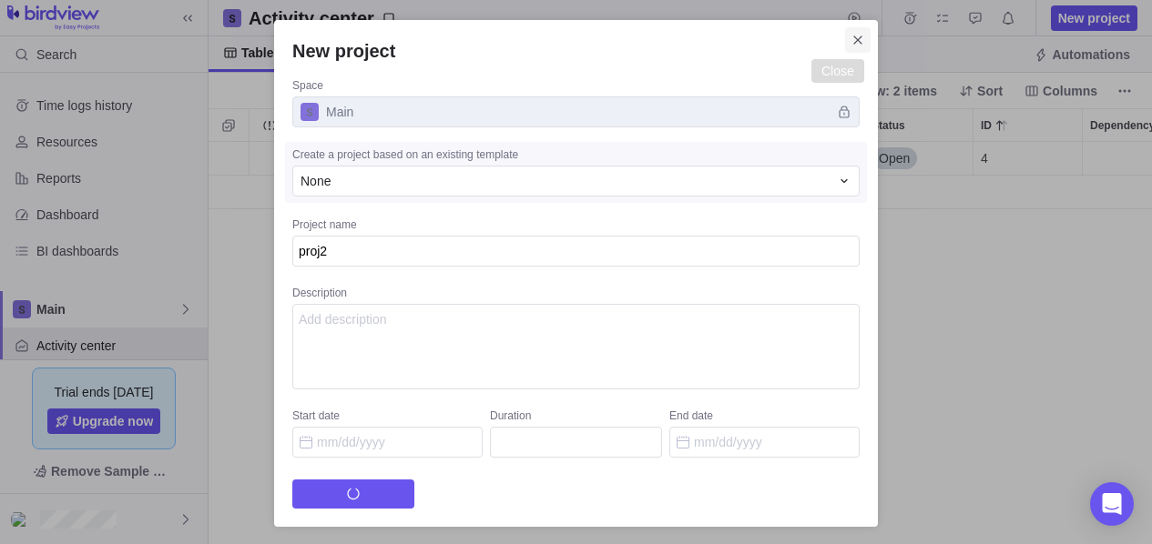
click at [850, 37] on icon "Close" at bounding box center [857, 40] width 15 height 15
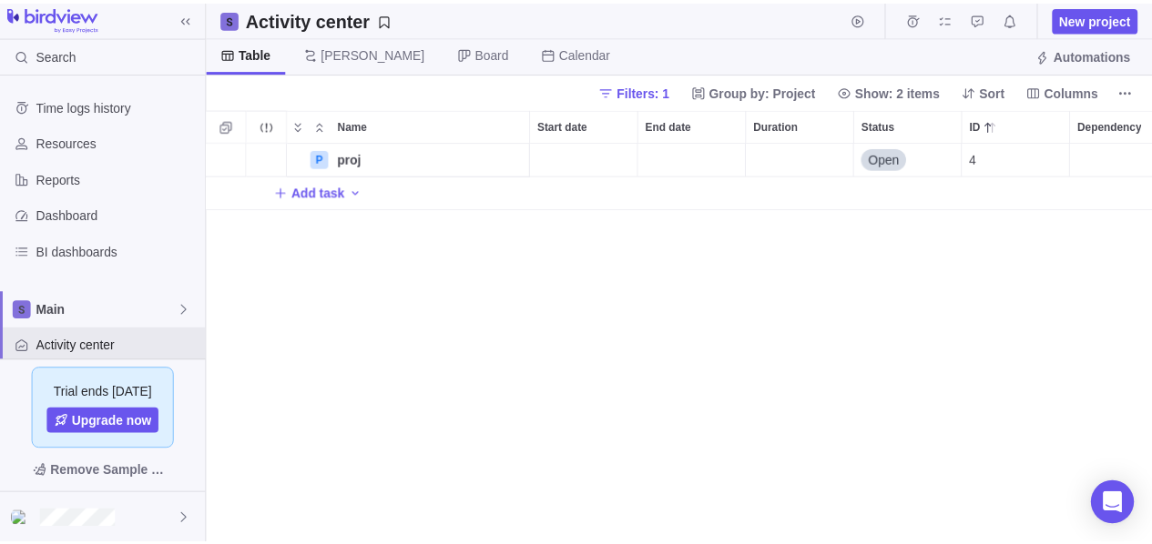
scroll to position [389, 943]
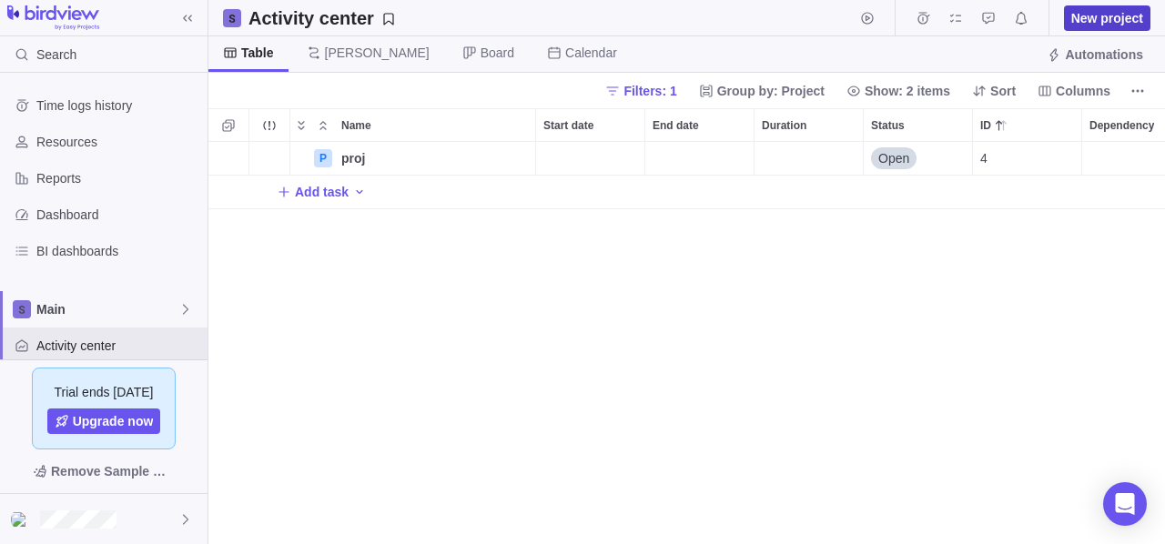
click at [1097, 19] on span "New project" at bounding box center [1108, 18] width 72 height 18
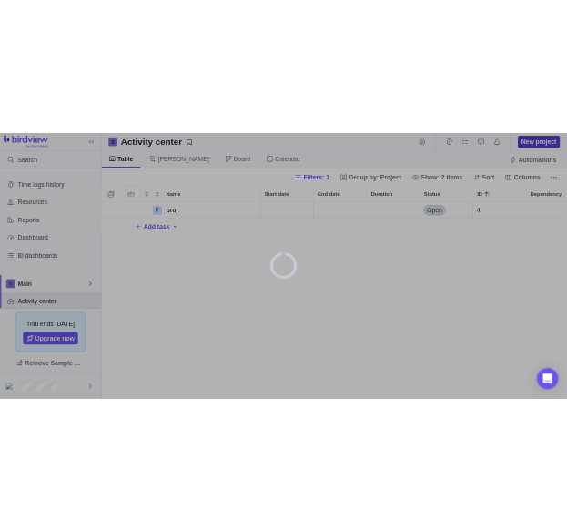
scroll to position [389, 930]
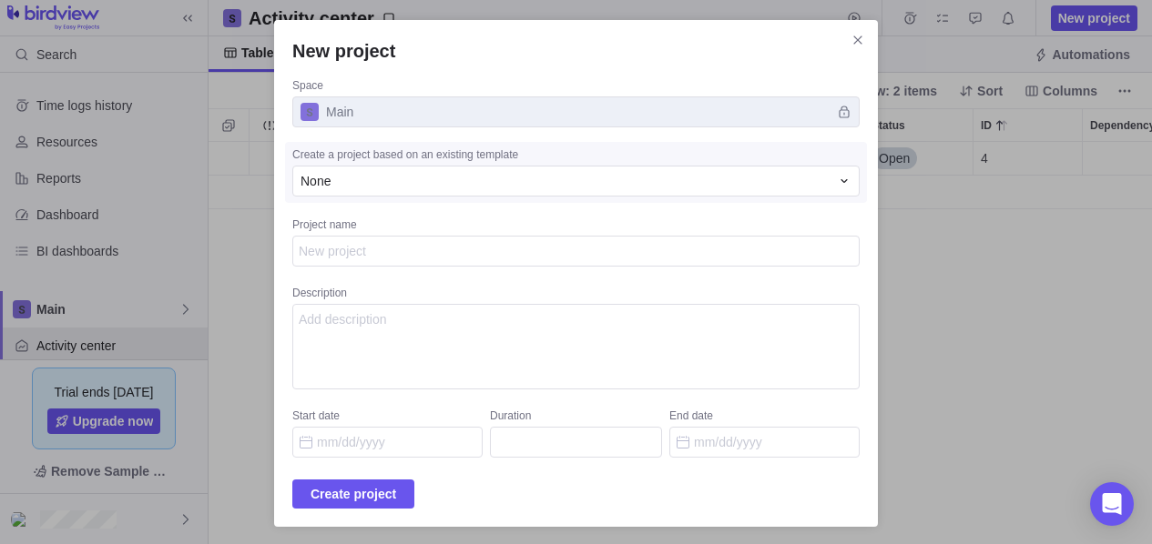
type textarea "x"
type textarea "p"
type textarea "x"
type textarea "pr"
type textarea "x"
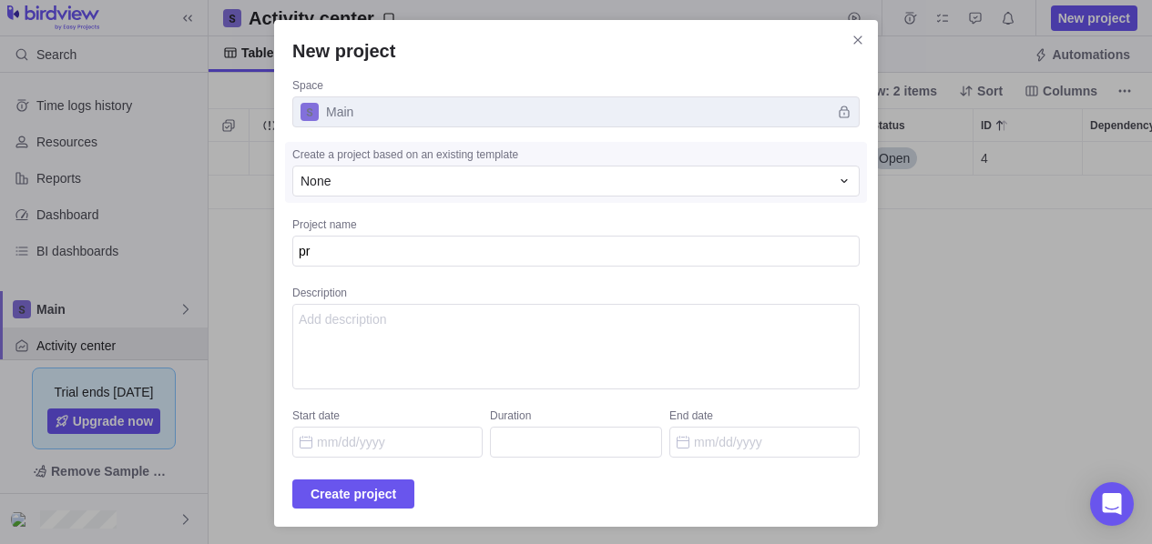
type textarea "pro"
type textarea "x"
type textarea "proj"
type textarea "x"
type textarea "proj2"
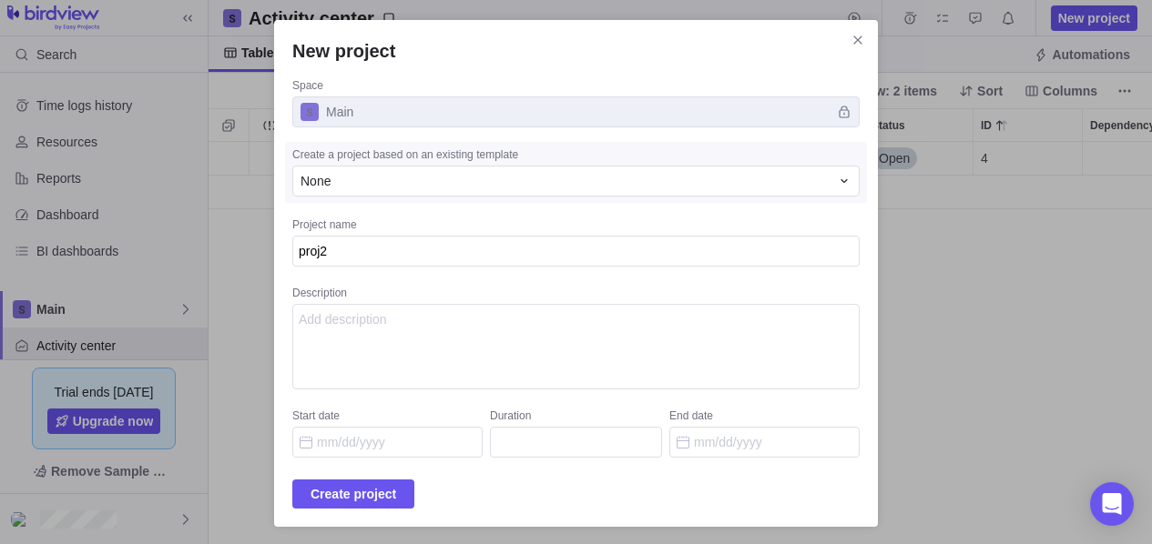
click at [721, 280] on div "Space Main Create a project based on an existing template None Project name pro…" at bounding box center [575, 268] width 567 height 380
click at [367, 495] on span "Create project" at bounding box center [353, 494] width 86 height 22
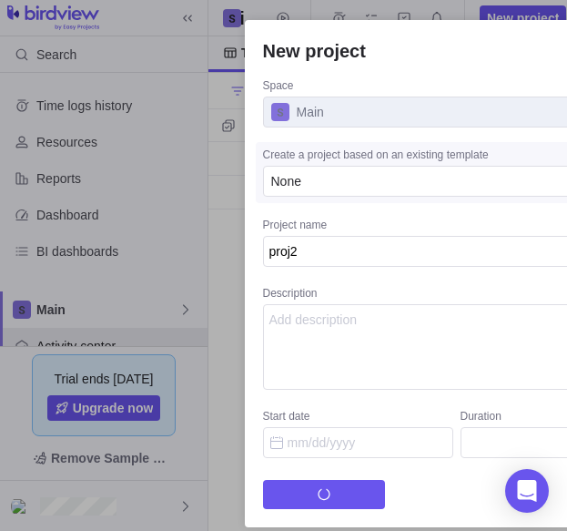
type textarea "x"
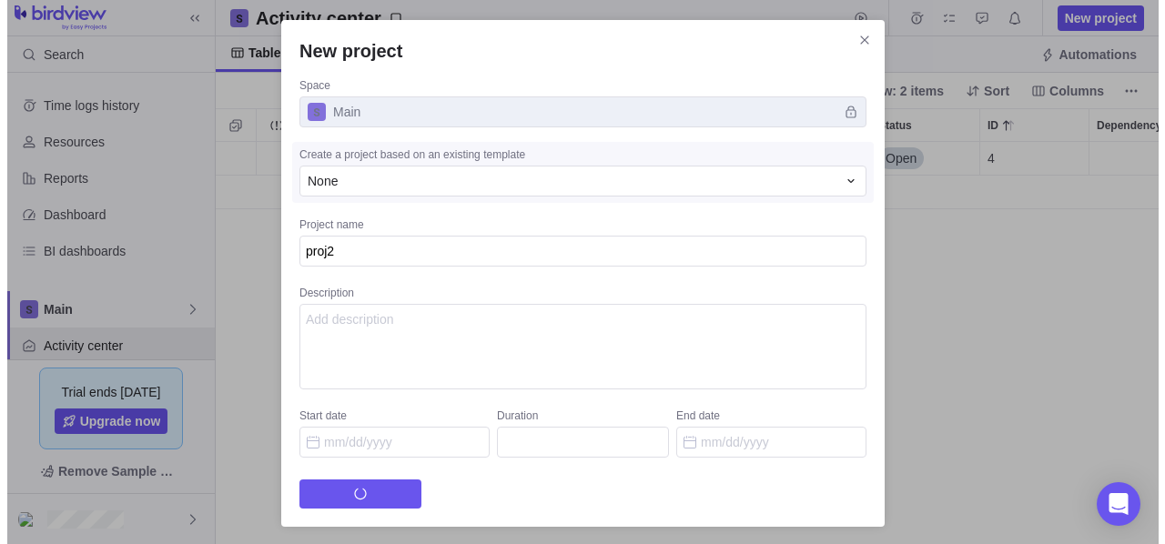
scroll to position [389, 930]
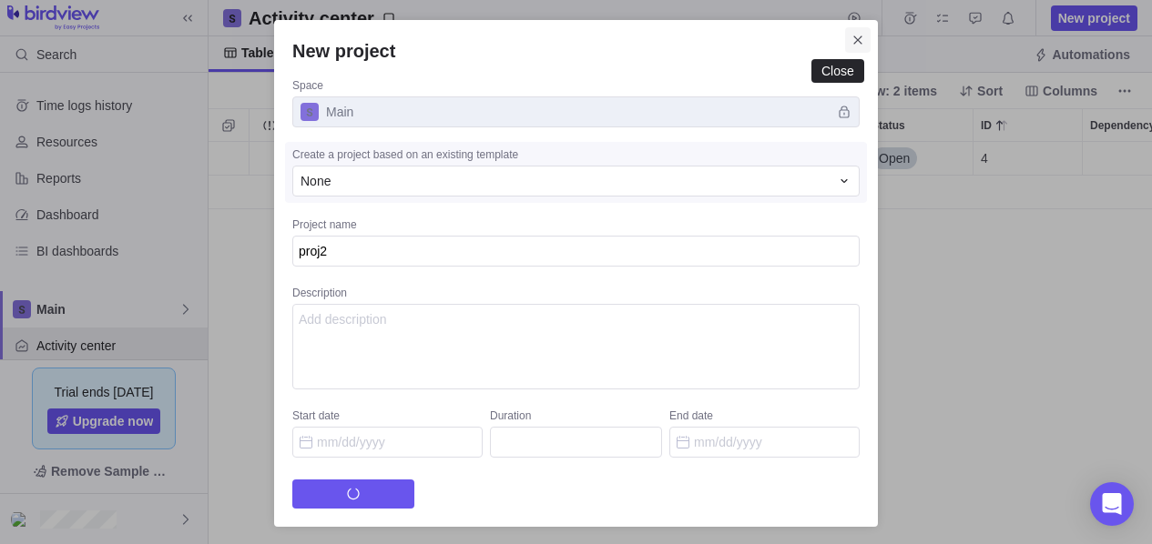
click at [853, 38] on icon "Close" at bounding box center [857, 40] width 8 height 8
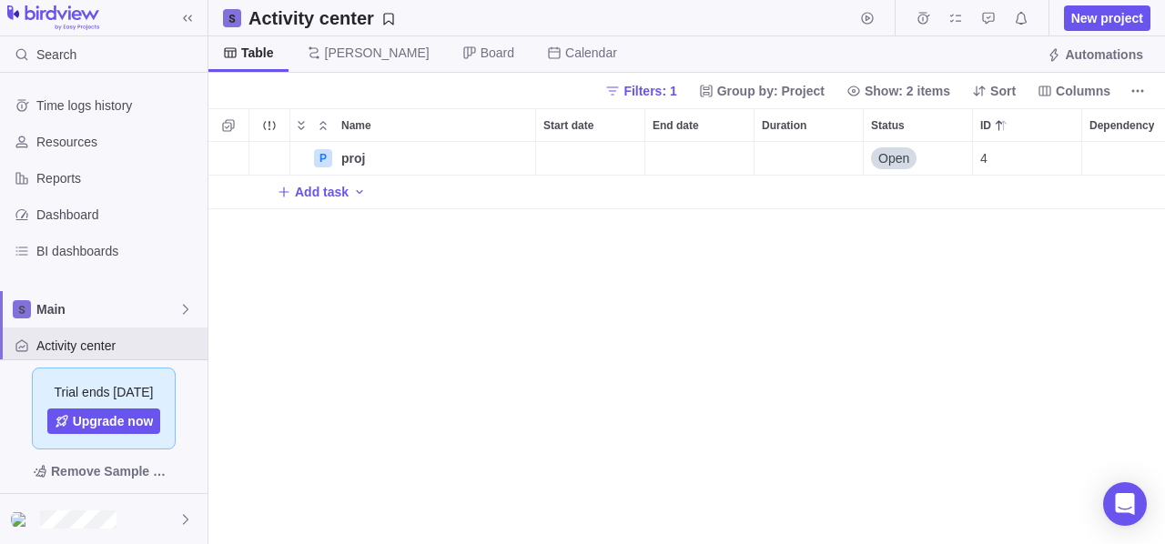
scroll to position [389, 943]
click at [117, 517] on div at bounding box center [104, 519] width 208 height 50
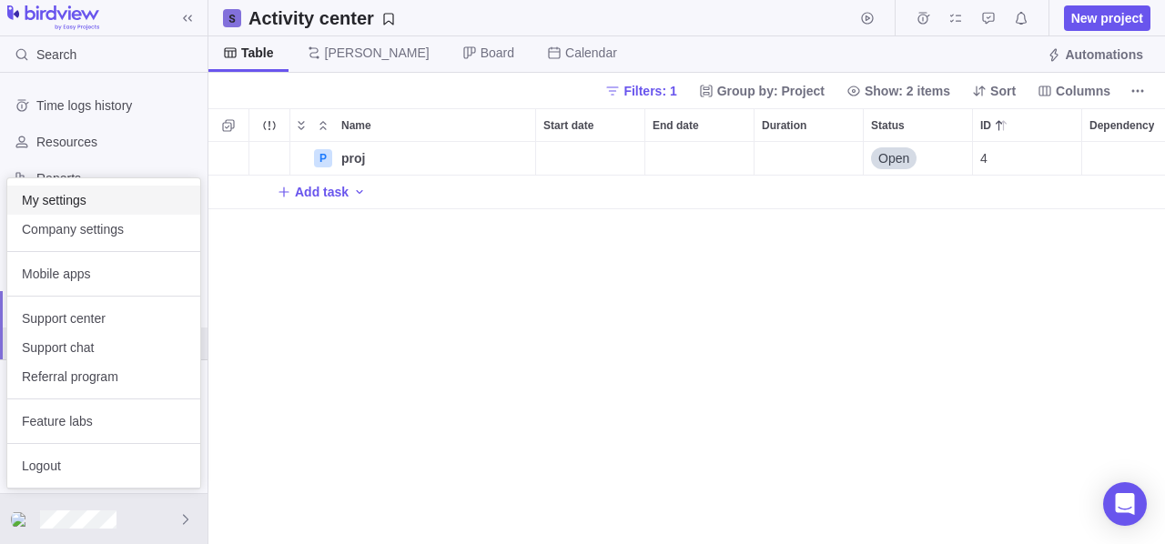
click at [107, 211] on div "My settings" at bounding box center [103, 200] width 193 height 29
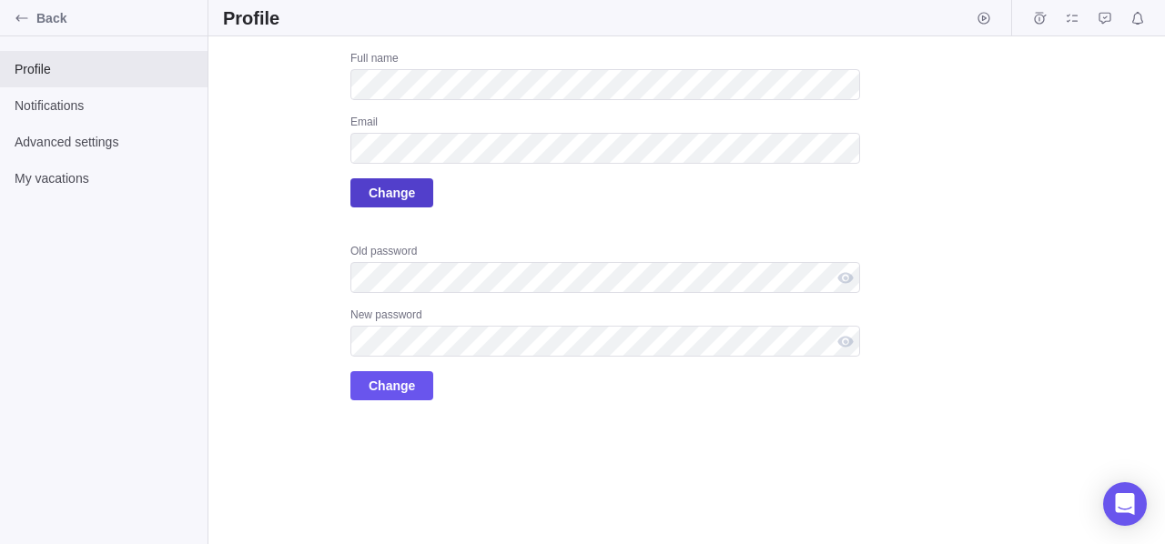
click at [398, 202] on span "Change" at bounding box center [392, 193] width 46 height 22
click at [24, 16] on icon "Back" at bounding box center [22, 18] width 15 height 15
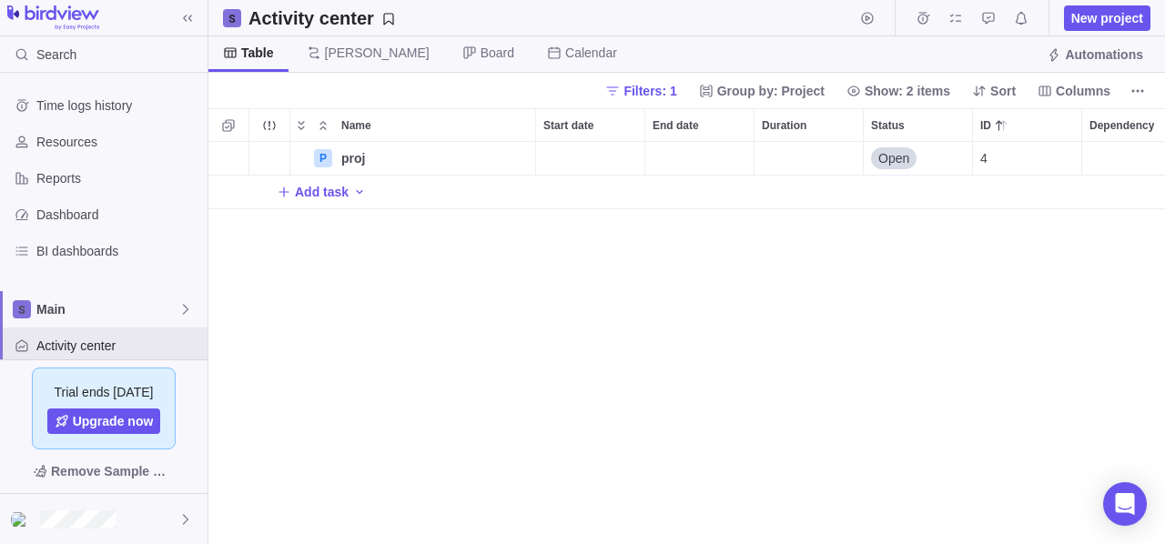
scroll to position [389, 943]
click at [542, 332] on div "P proj Details Open 4 Add task" at bounding box center [686, 343] width 957 height 402
click at [1119, 271] on div "P proj Details Open 4 Add task" at bounding box center [686, 343] width 957 height 402
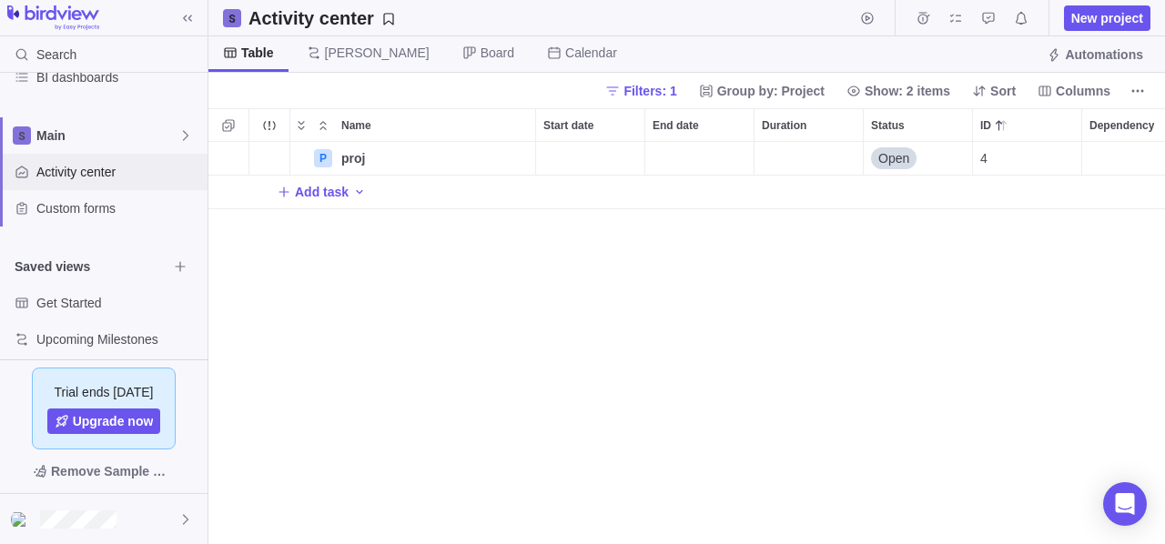
scroll to position [187, 0]
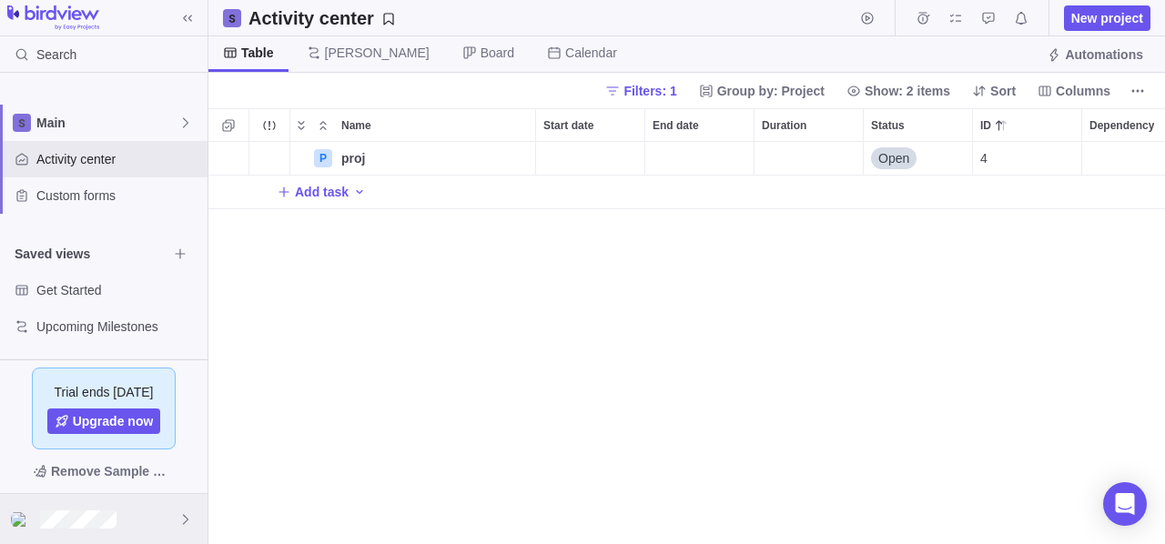
click at [125, 521] on div at bounding box center [104, 519] width 208 height 50
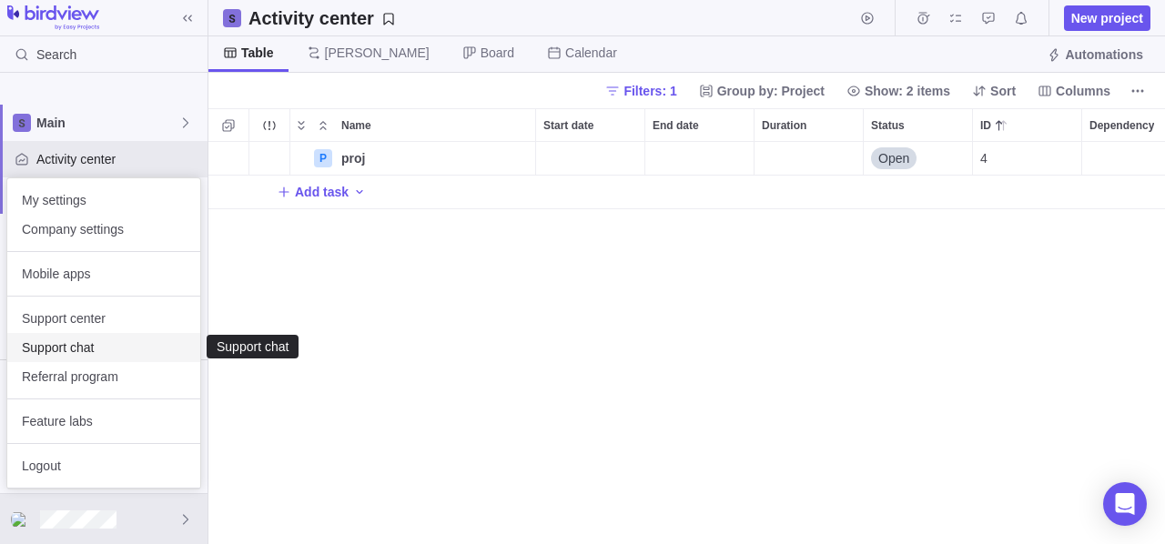
click at [76, 340] on span "Support chat" at bounding box center [104, 348] width 164 height 18
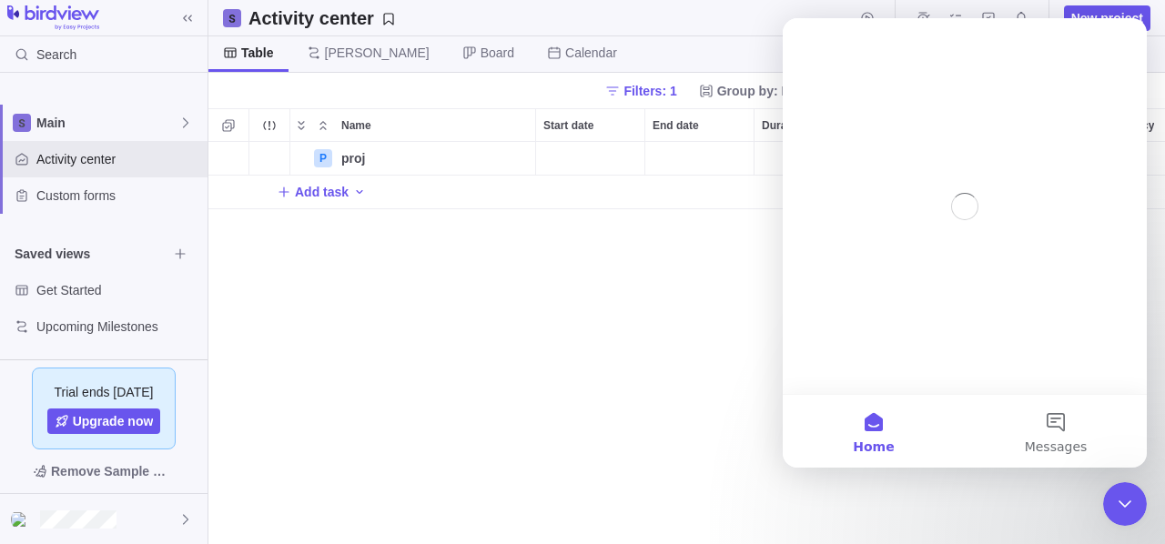
scroll to position [0, 0]
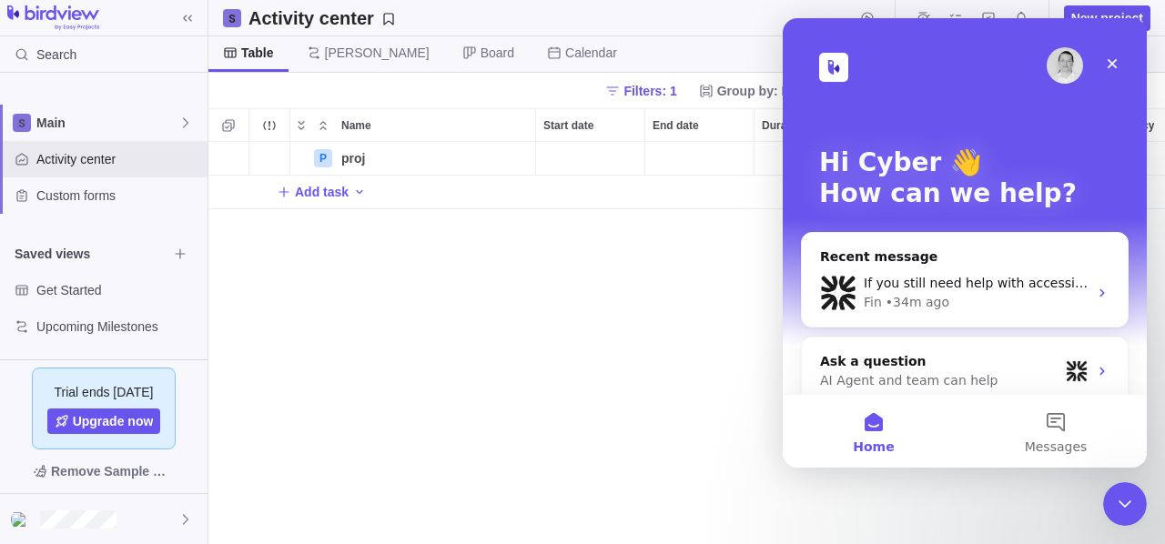
click at [452, 294] on div "P proj Details Open 4 Add task" at bounding box center [686, 343] width 957 height 402
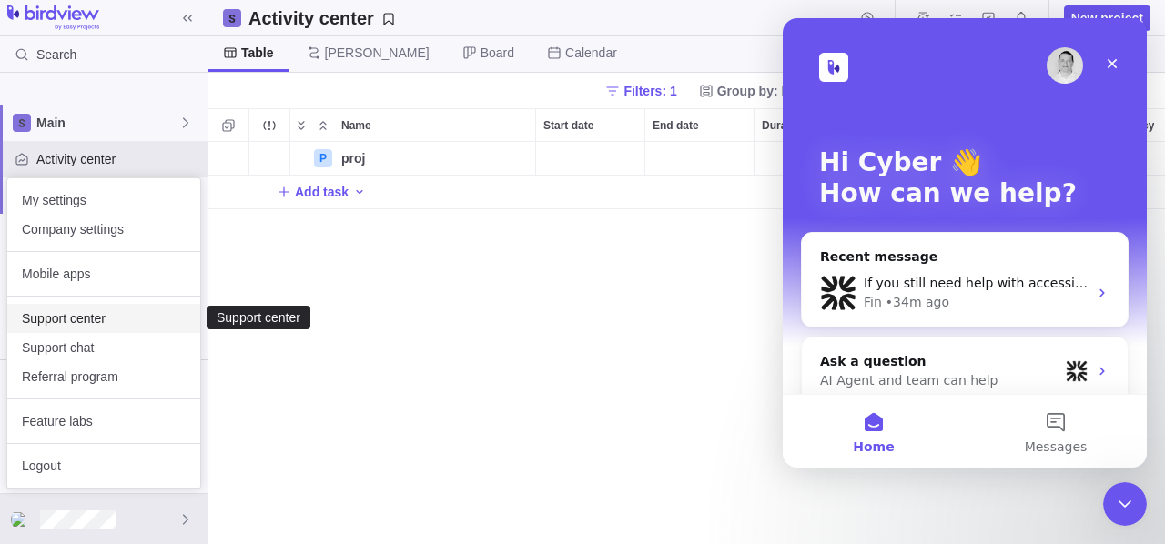
click at [94, 319] on span "Support center" at bounding box center [104, 319] width 164 height 18
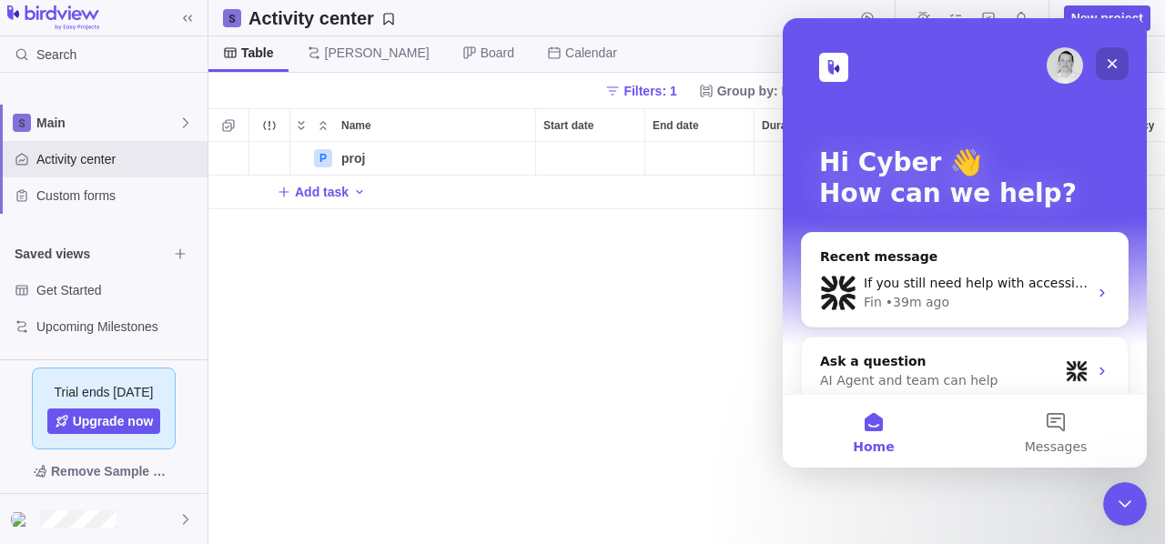
click at [1117, 64] on icon "Close" at bounding box center [1112, 63] width 15 height 15
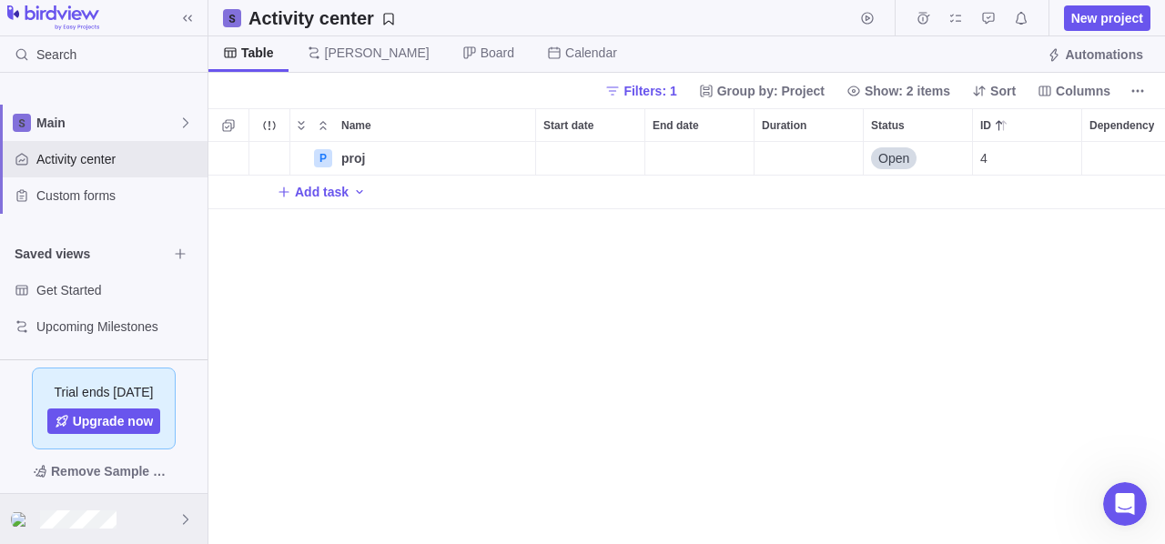
click at [162, 513] on div at bounding box center [104, 519] width 208 height 50
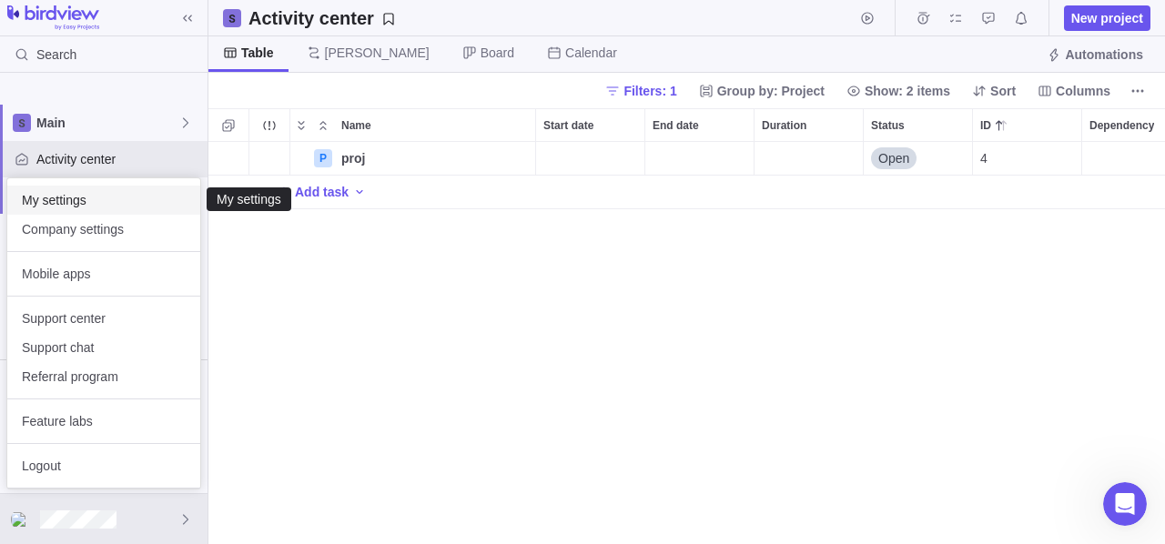
click at [51, 205] on span "My settings" at bounding box center [104, 200] width 164 height 18
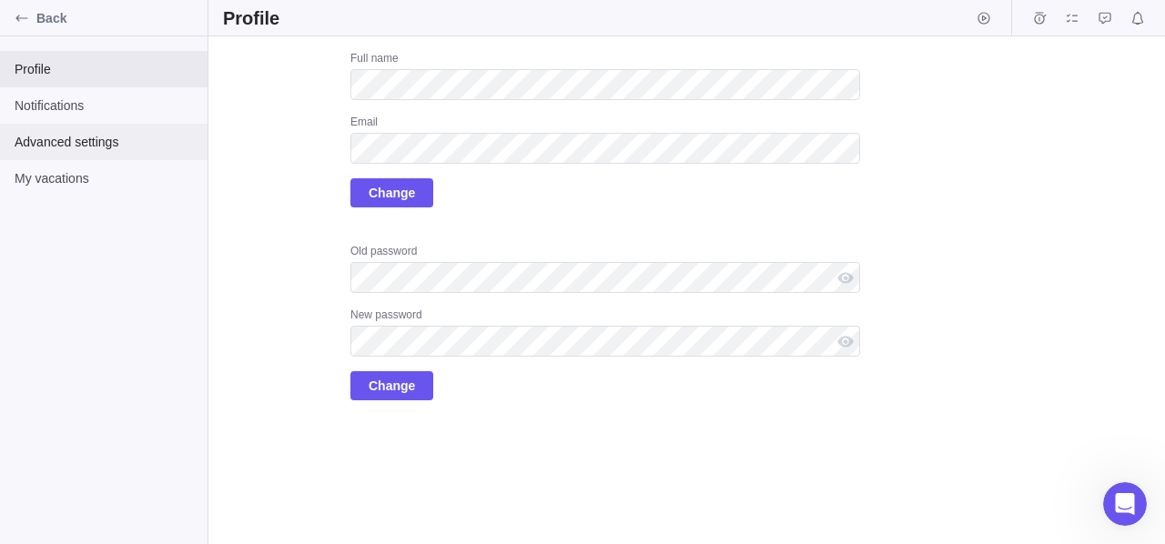
click at [128, 146] on span "Advanced settings" at bounding box center [104, 142] width 178 height 18
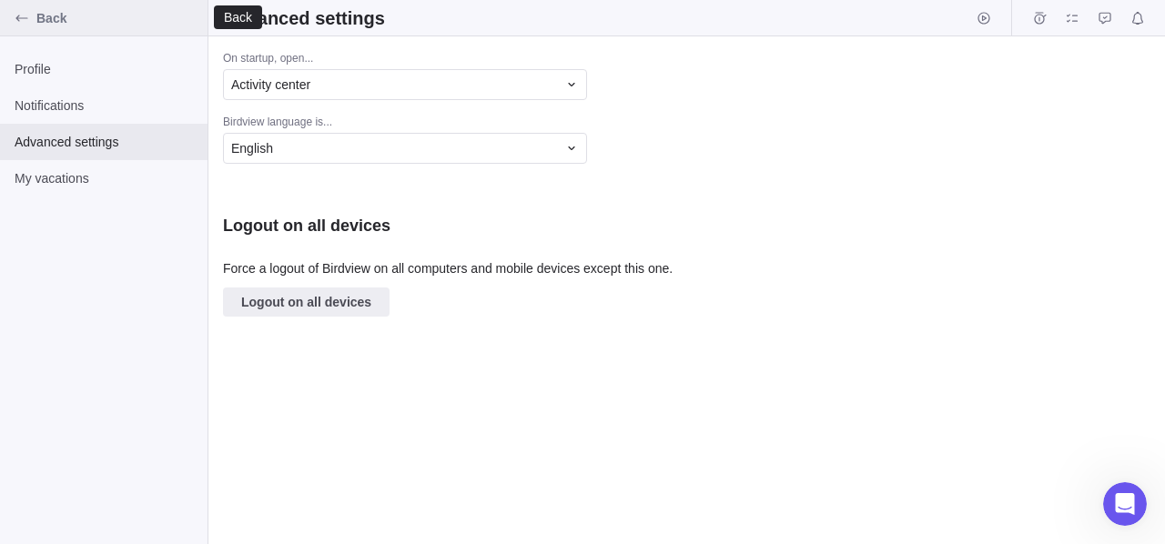
click at [15, 15] on icon "Back" at bounding box center [22, 18] width 15 height 15
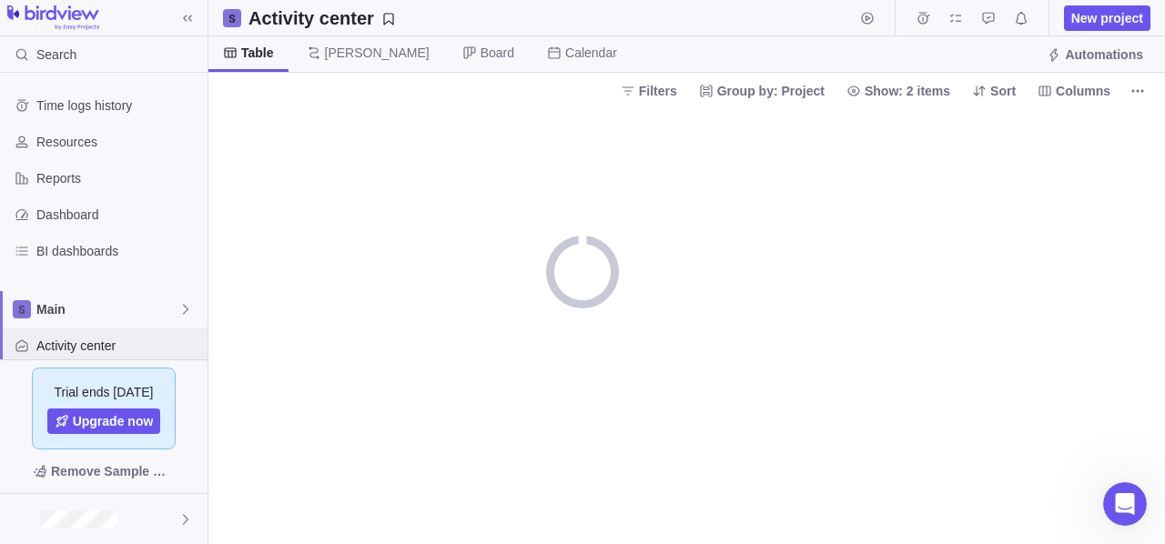
scroll to position [187, 0]
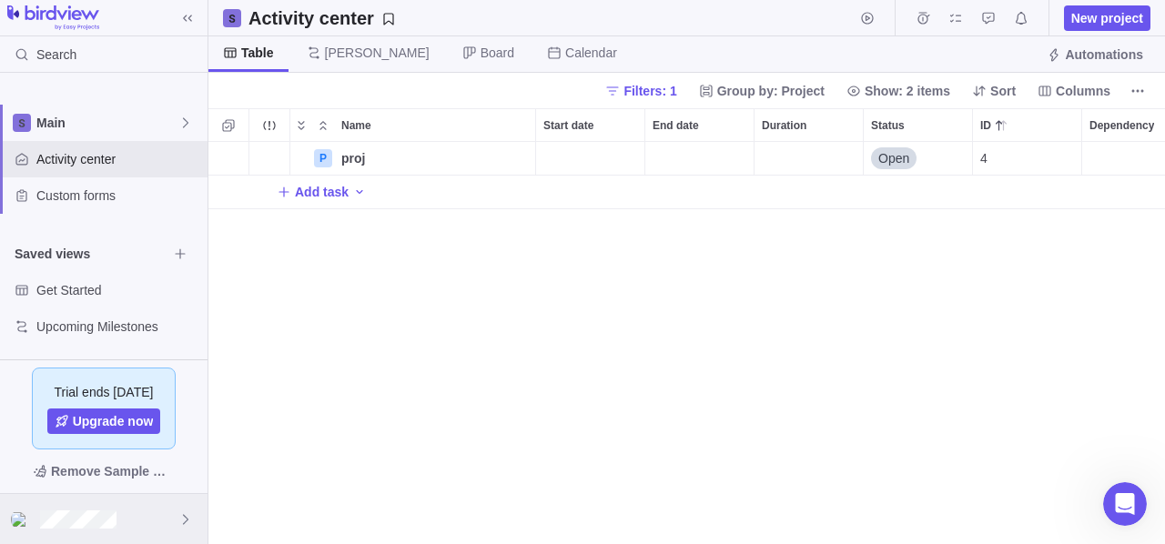
click at [150, 524] on div at bounding box center [104, 519] width 208 height 50
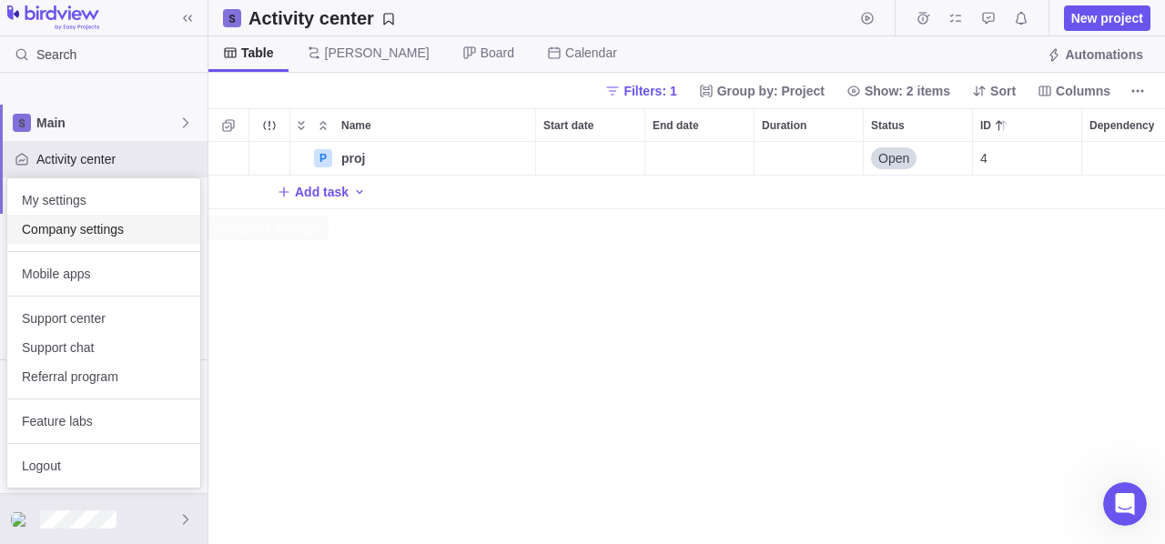
click at [57, 240] on div "Company settings" at bounding box center [103, 229] width 193 height 29
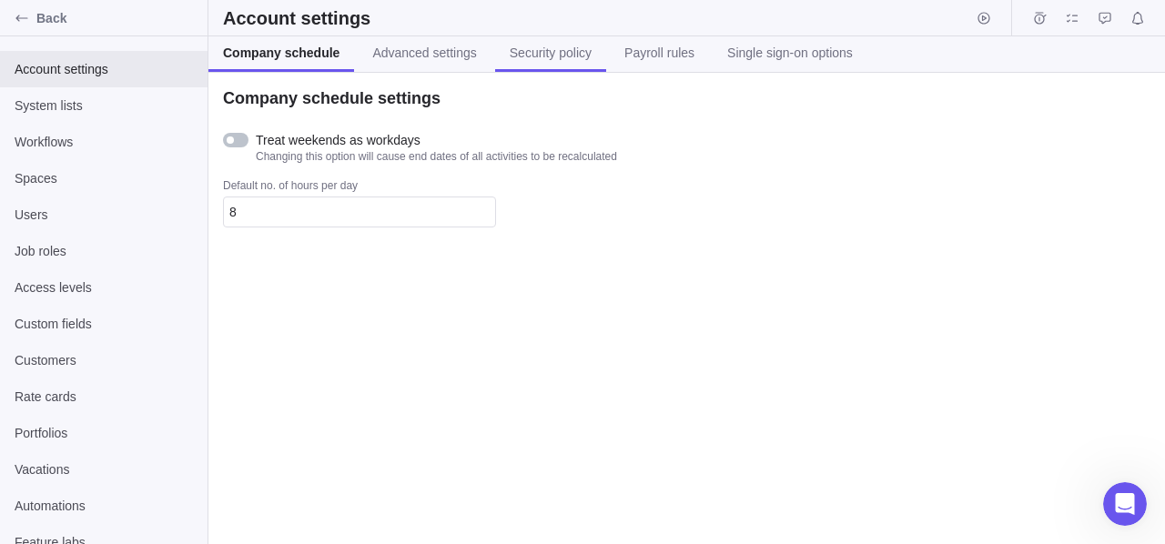
click at [529, 49] on span "Security policy" at bounding box center [551, 53] width 82 height 18
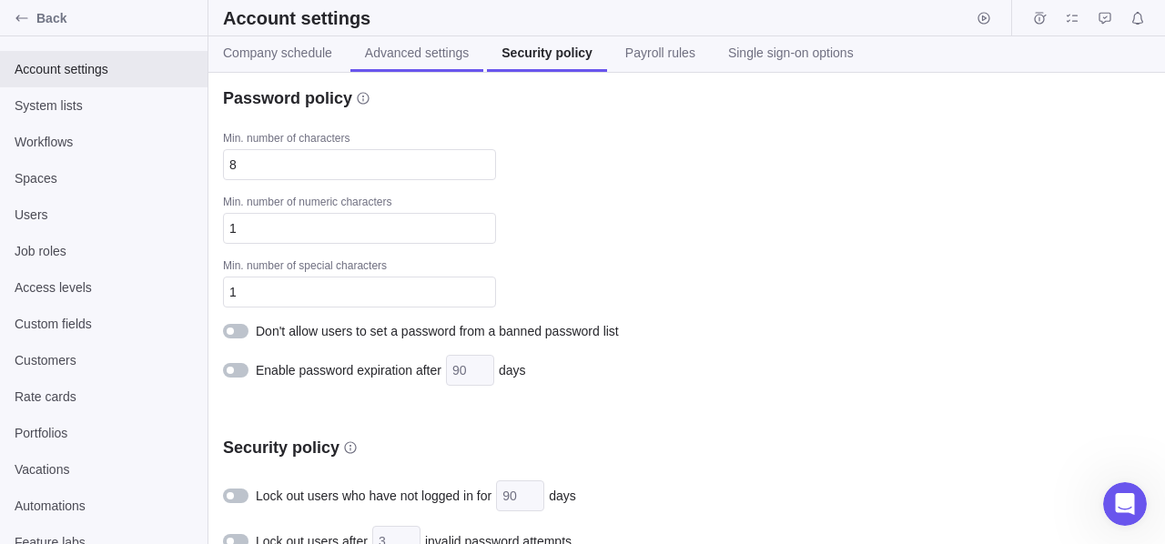
click at [427, 55] on span "Advanced settings" at bounding box center [417, 53] width 104 height 18
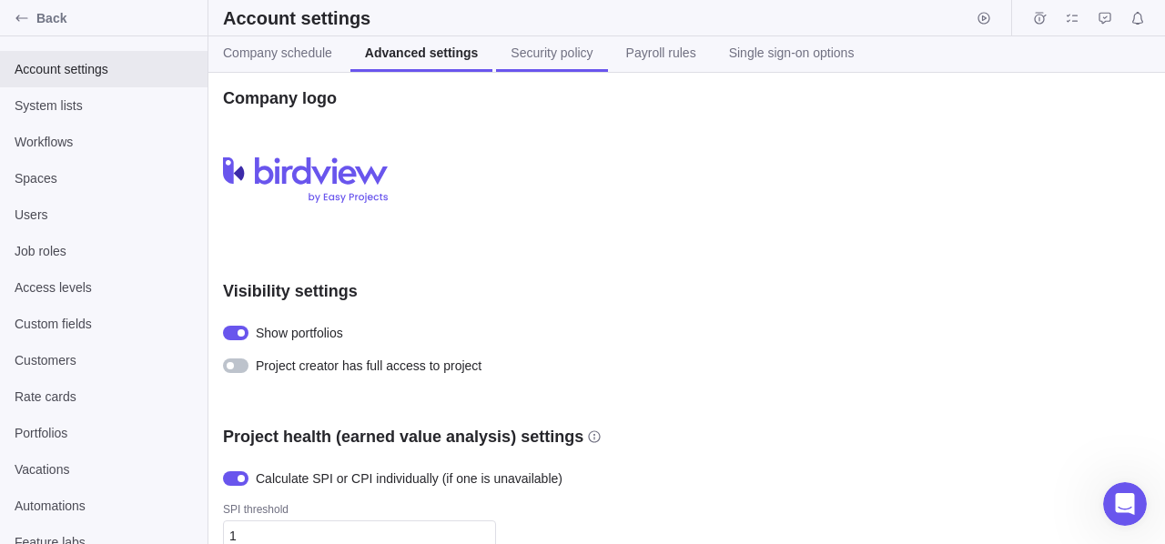
click at [514, 56] on span "Security policy" at bounding box center [552, 53] width 82 height 18
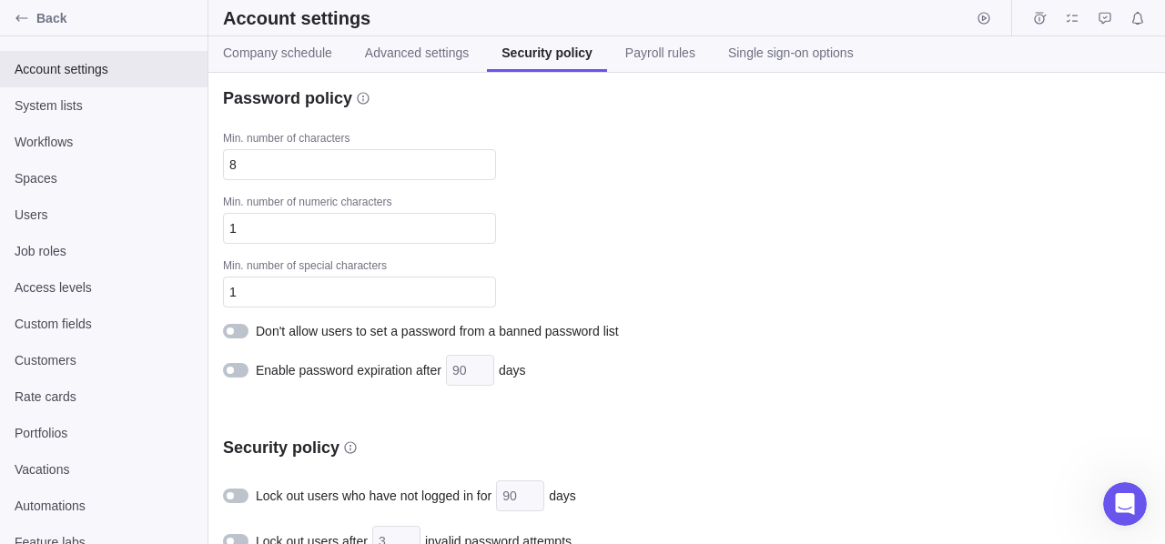
scroll to position [27, 0]
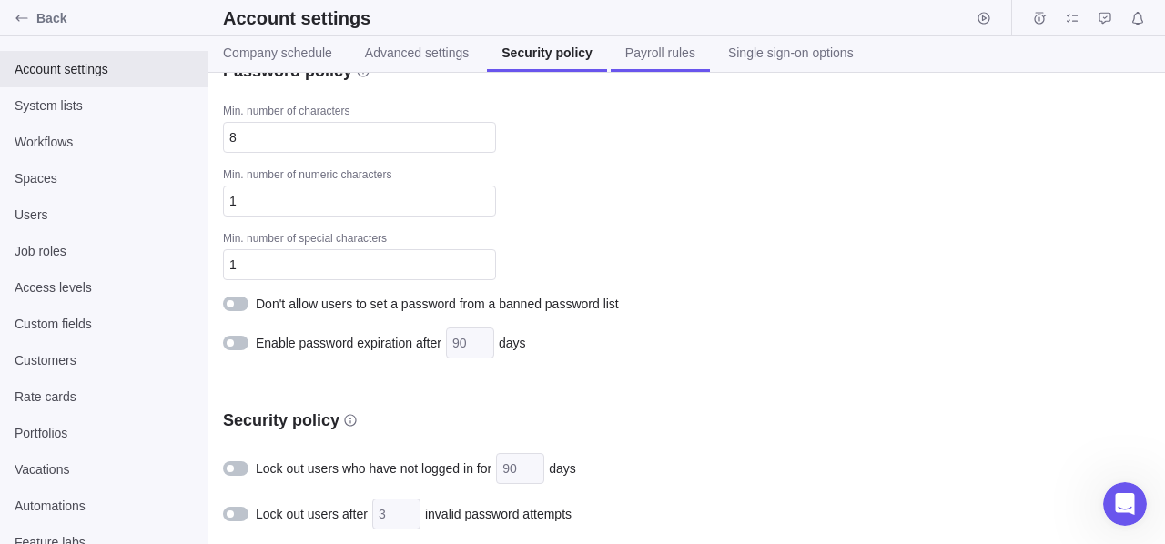
click at [676, 56] on span "Payroll rules" at bounding box center [660, 53] width 70 height 18
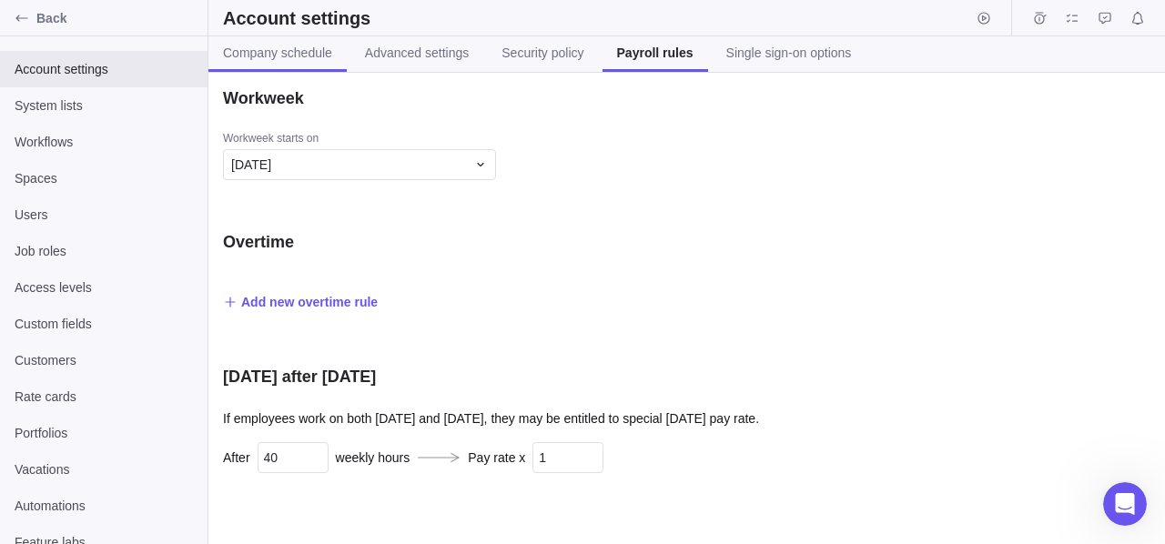
click at [289, 54] on span "Company schedule" at bounding box center [277, 53] width 109 height 18
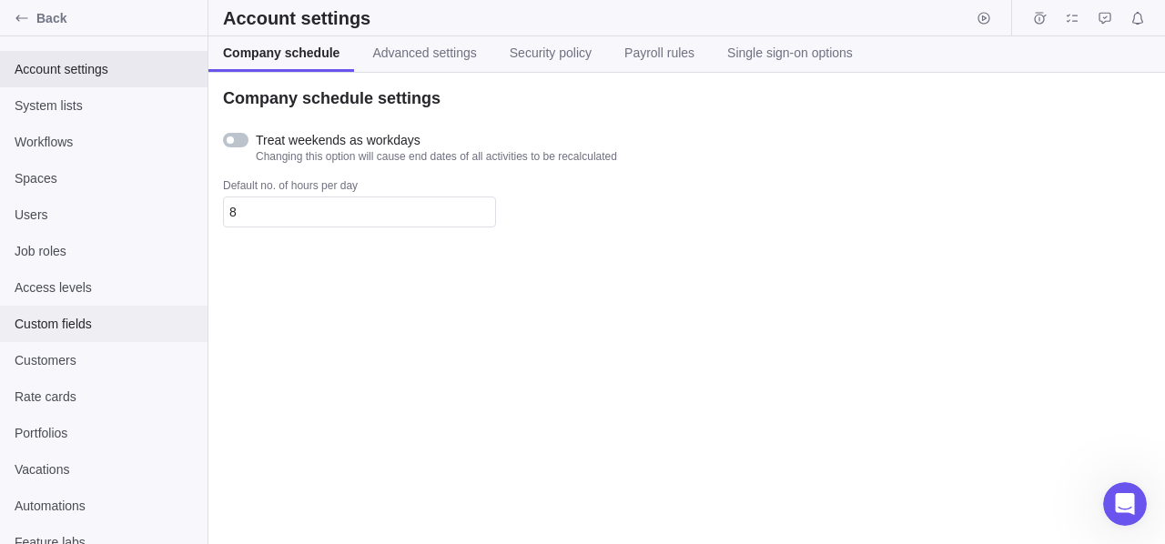
scroll to position [16, 0]
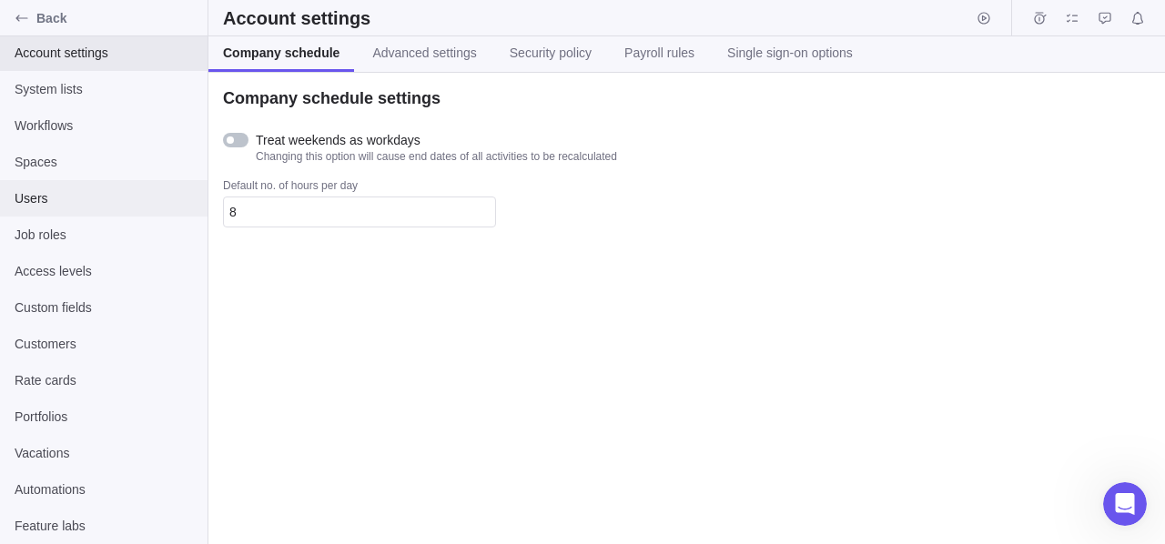
click at [63, 198] on span "Users" at bounding box center [104, 198] width 178 height 18
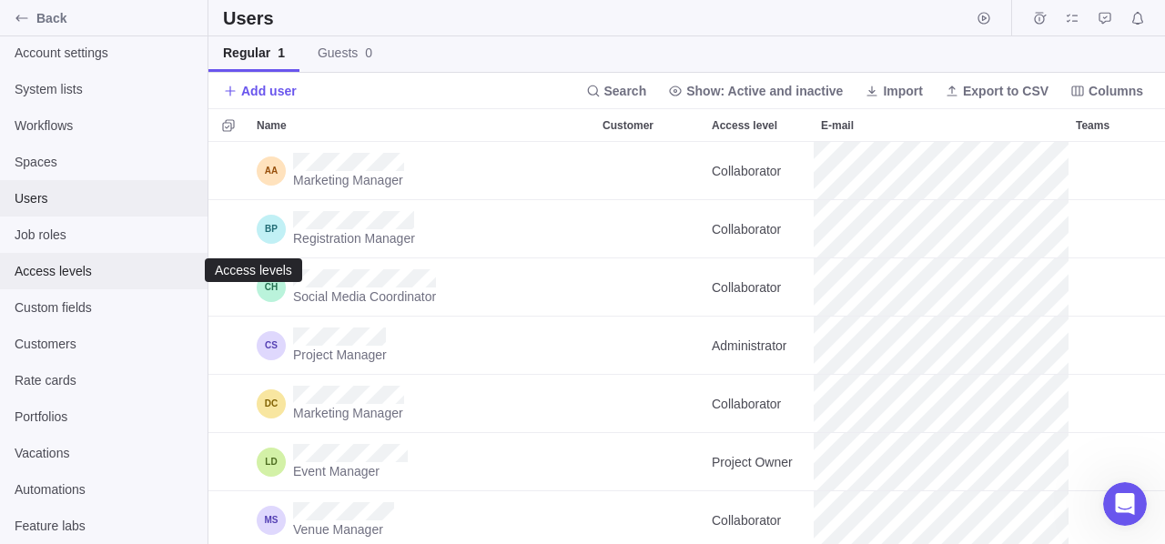
scroll to position [389, 943]
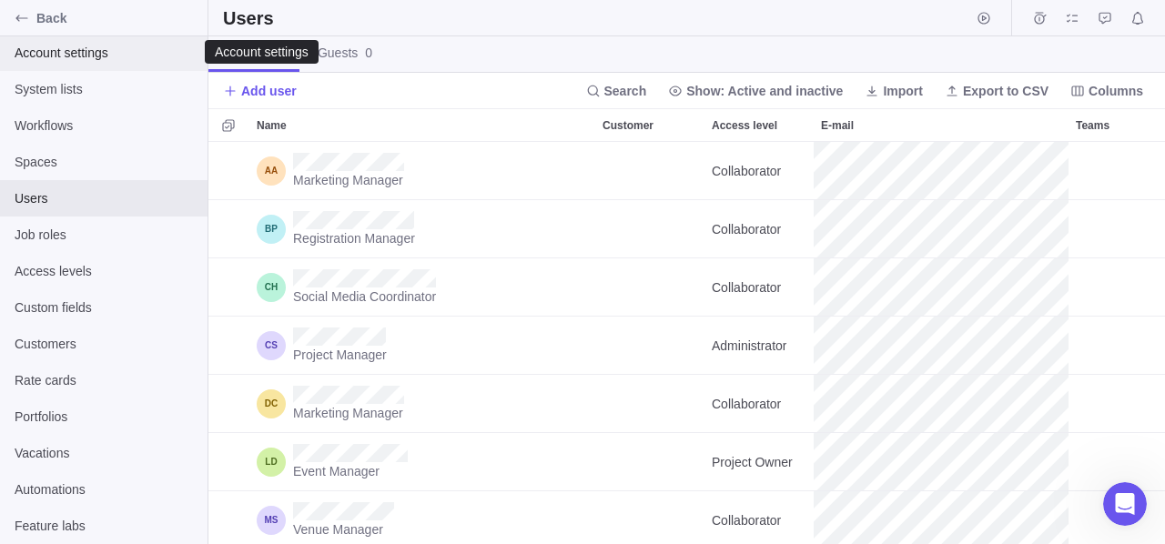
click at [108, 53] on span "Account settings" at bounding box center [104, 53] width 178 height 18
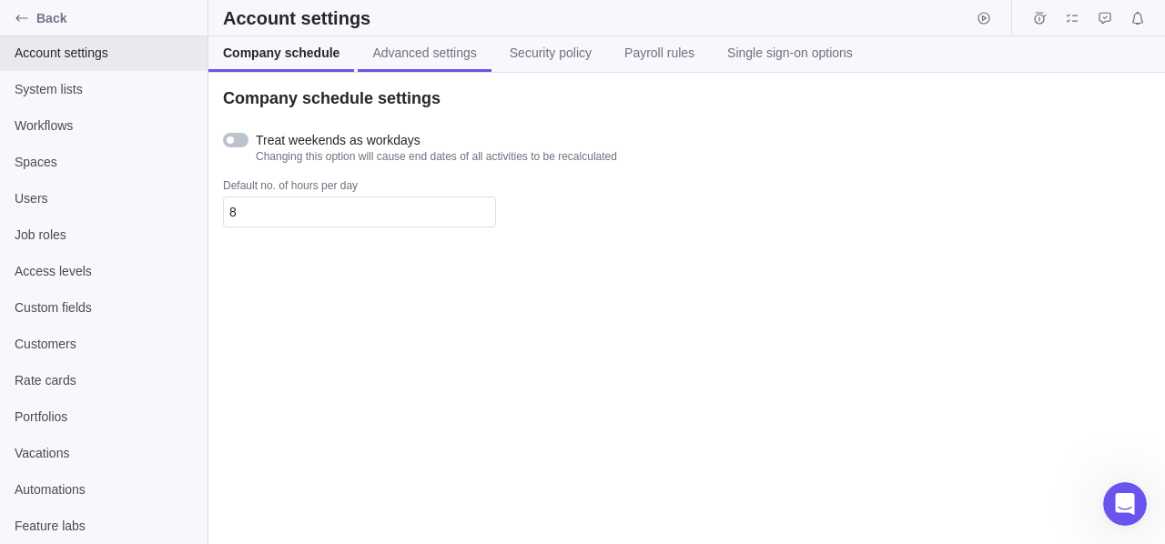
click at [404, 60] on span "Advanced settings" at bounding box center [424, 53] width 104 height 18
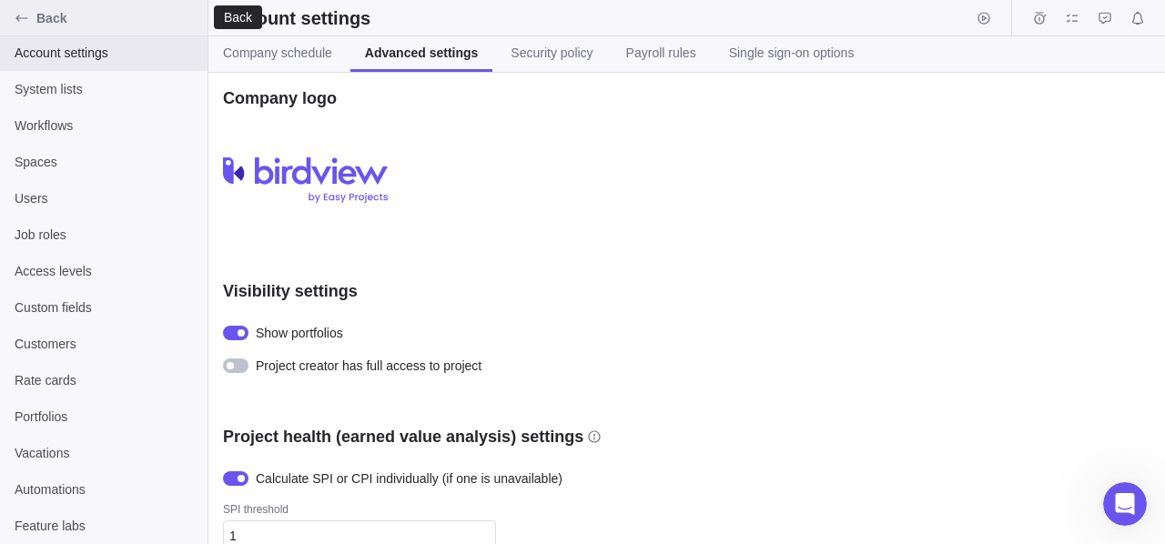
click at [23, 13] on icon "Back" at bounding box center [22, 18] width 15 height 15
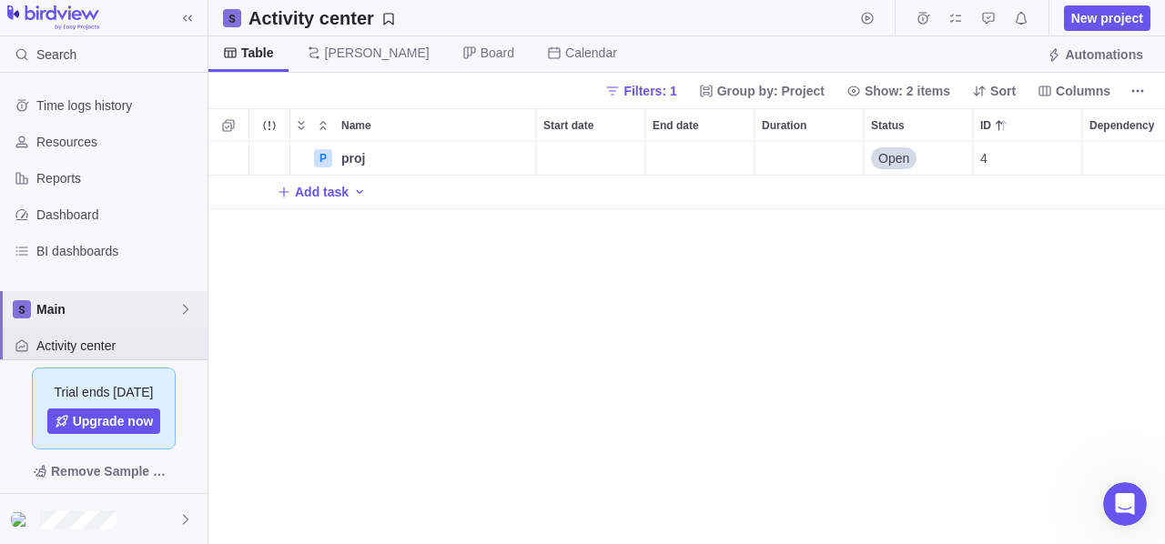
scroll to position [389, 943]
click at [158, 318] on span "Main" at bounding box center [107, 309] width 142 height 18
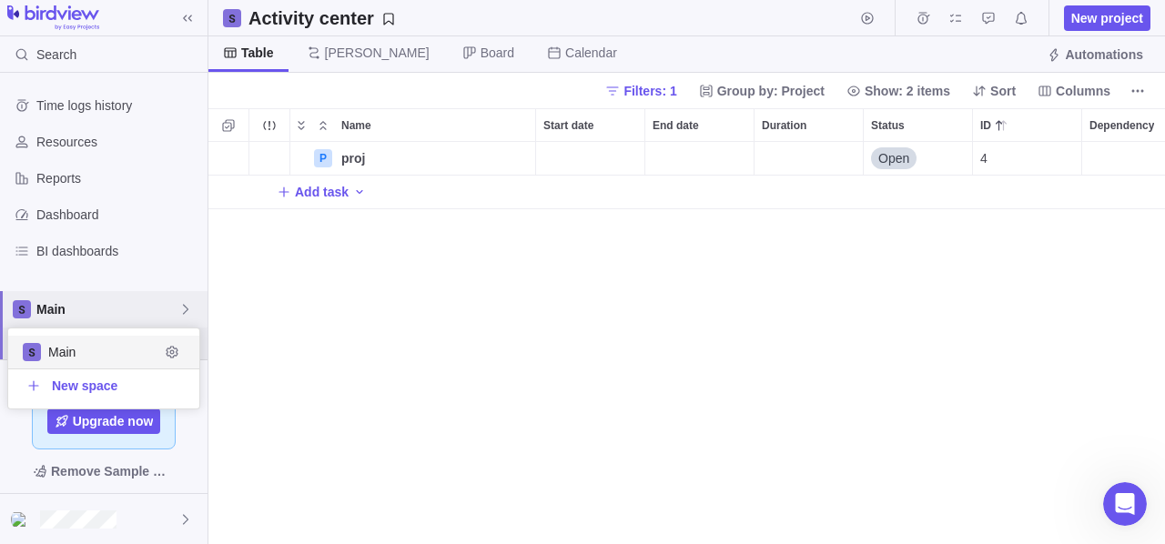
scroll to position [66, 178]
click at [168, 347] on icon "Edit space settings" at bounding box center [172, 352] width 15 height 15
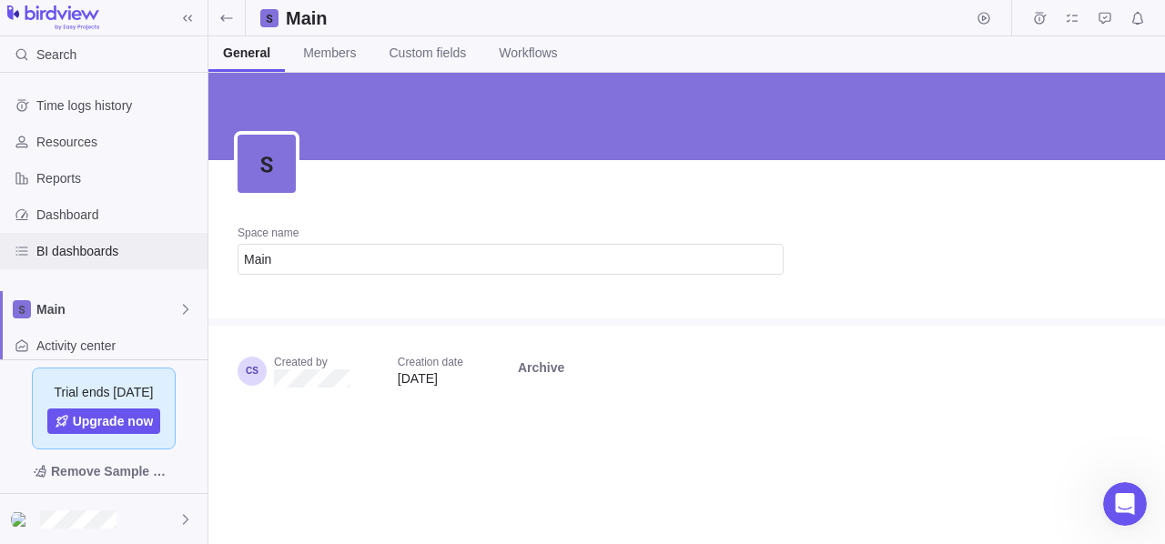
scroll to position [187, 0]
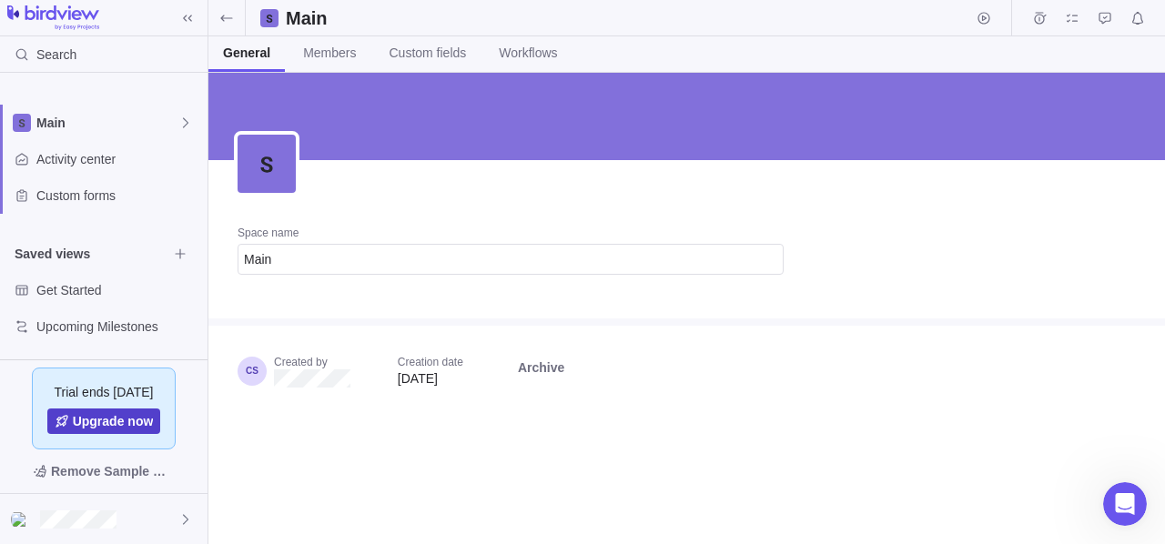
click at [120, 424] on span "Upgrade now" at bounding box center [113, 421] width 81 height 18
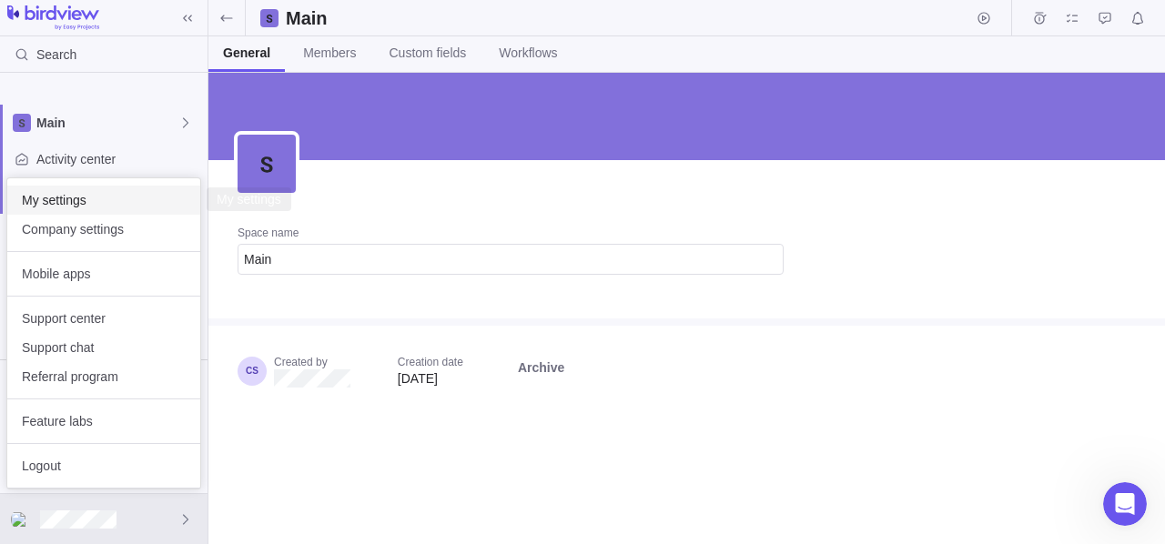
click at [71, 200] on span "My settings" at bounding box center [104, 200] width 164 height 18
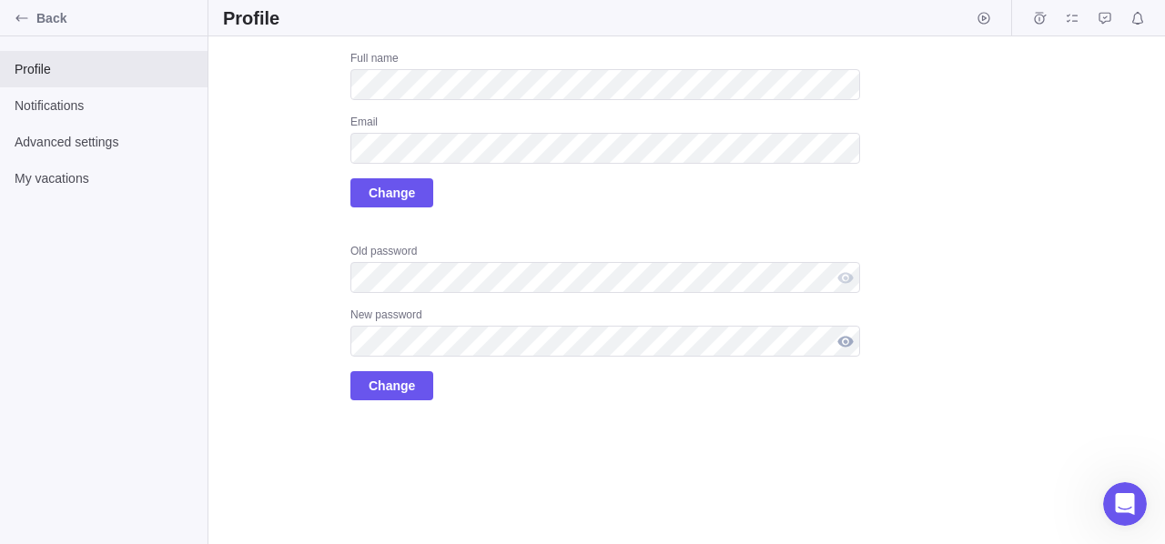
click at [845, 345] on div at bounding box center [845, 341] width 29 height 31
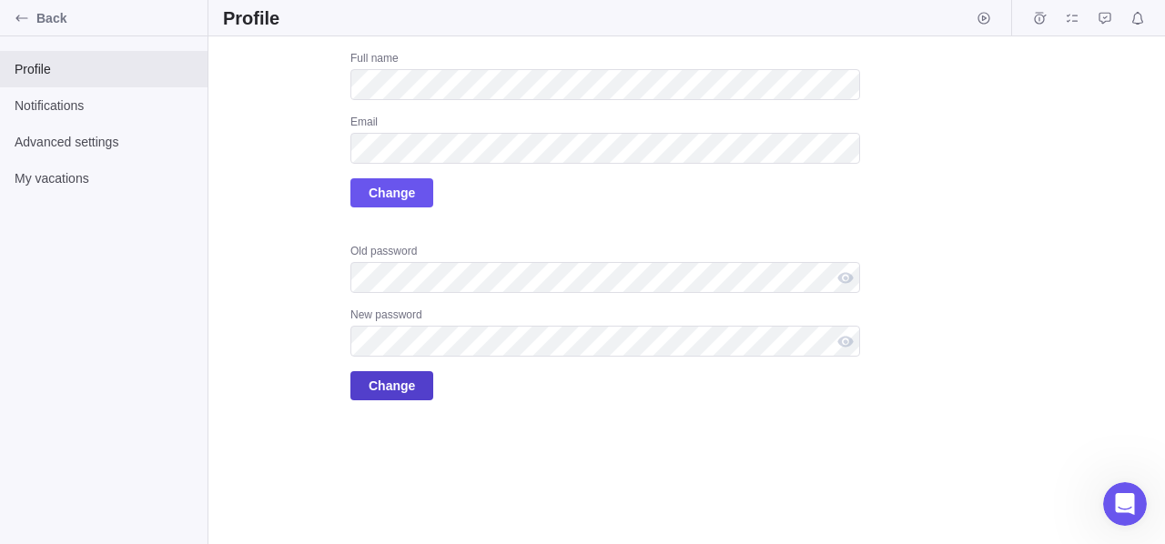
click at [423, 392] on span "Change" at bounding box center [392, 385] width 83 height 29
